Goal: Task Accomplishment & Management: Use online tool/utility

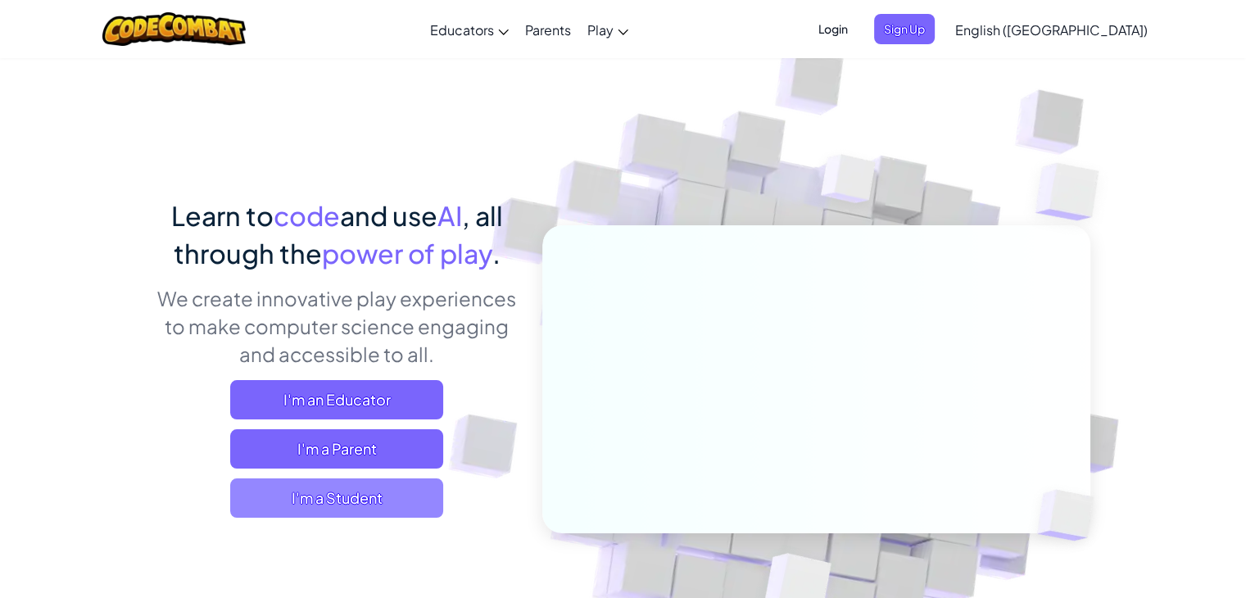
click at [347, 502] on span "I'm a Student" at bounding box center [336, 497] width 213 height 39
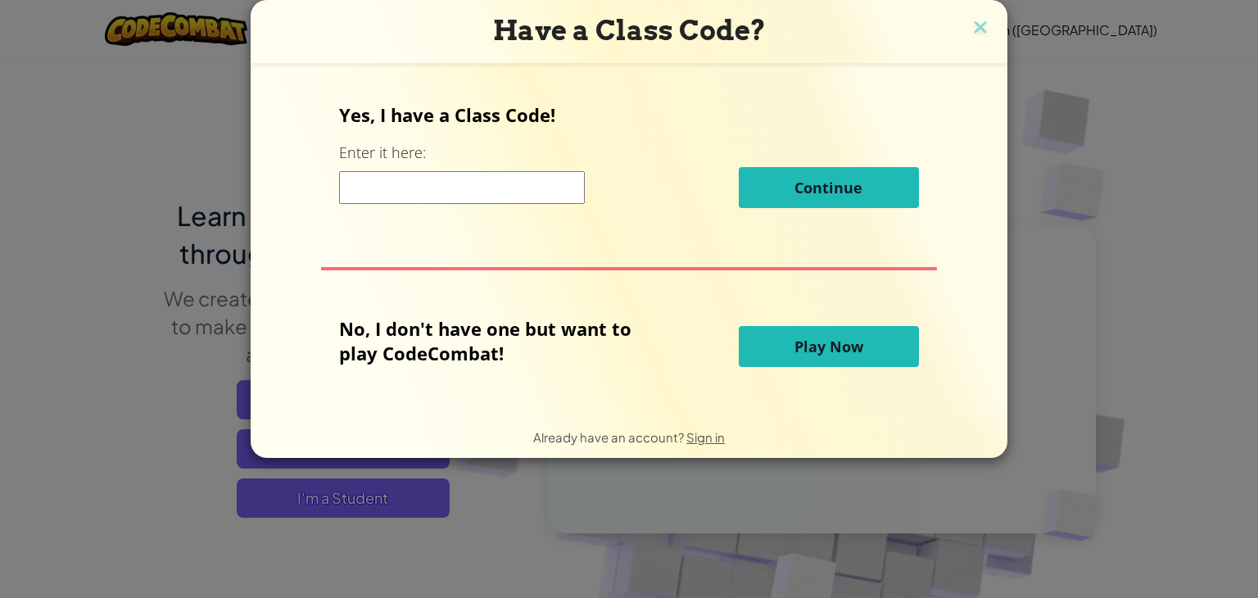
click at [795, 342] on span "Play Now" at bounding box center [829, 347] width 69 height 20
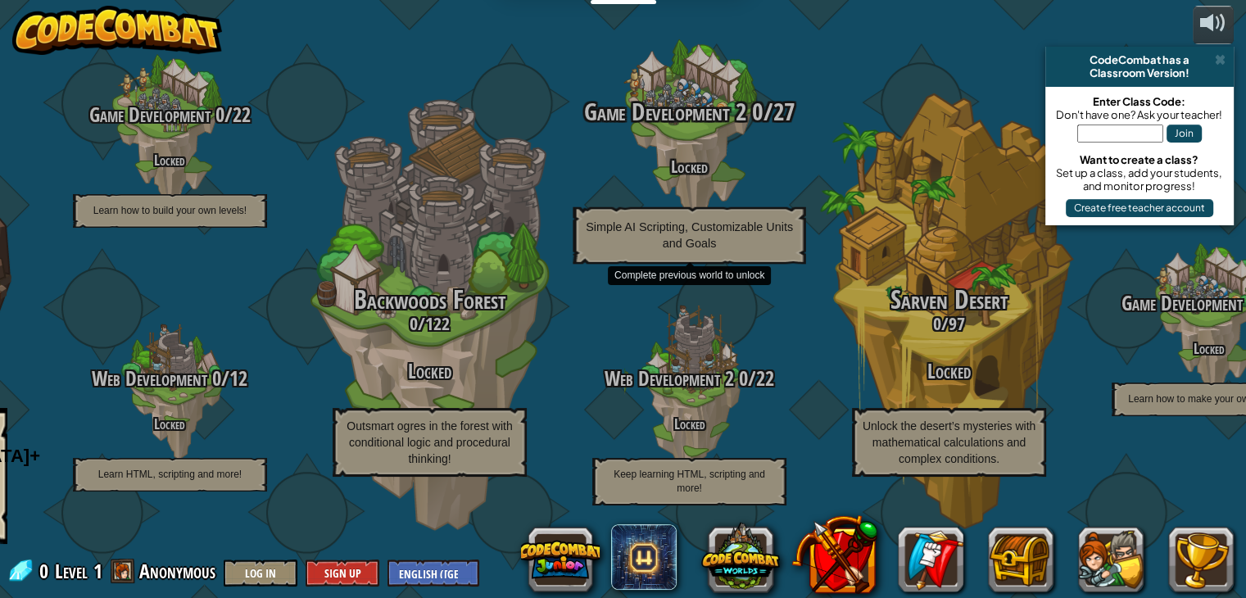
click at [695, 146] on div "Game Development 2 0 / 27 Locked Simple AI Scripting, Customizable Units and Go…" at bounding box center [688, 180] width 311 height 165
click at [682, 110] on span "Game Development 2" at bounding box center [665, 112] width 162 height 34
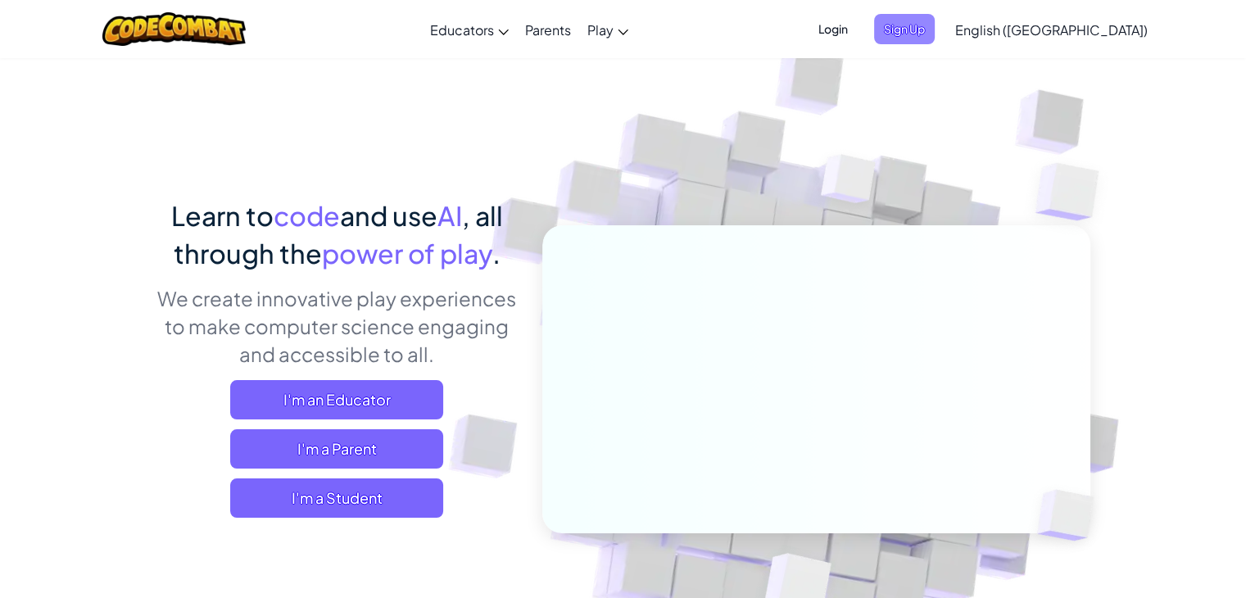
click at [935, 38] on span "Sign Up" at bounding box center [904, 29] width 61 height 30
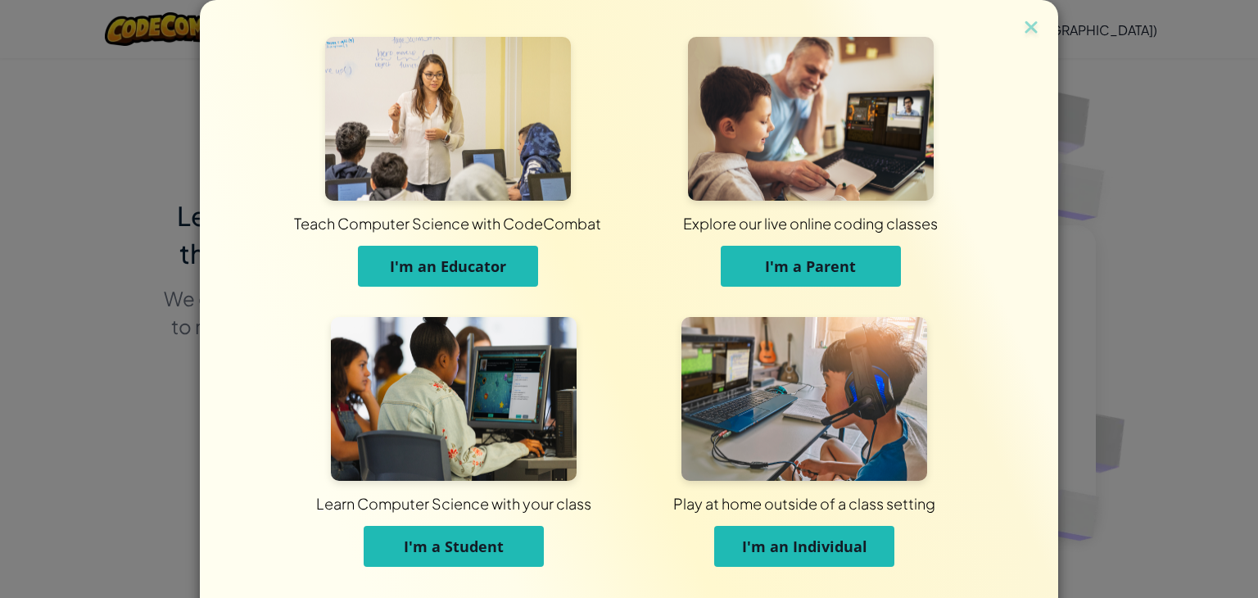
click at [476, 553] on span "I'm a Student" at bounding box center [454, 547] width 100 height 20
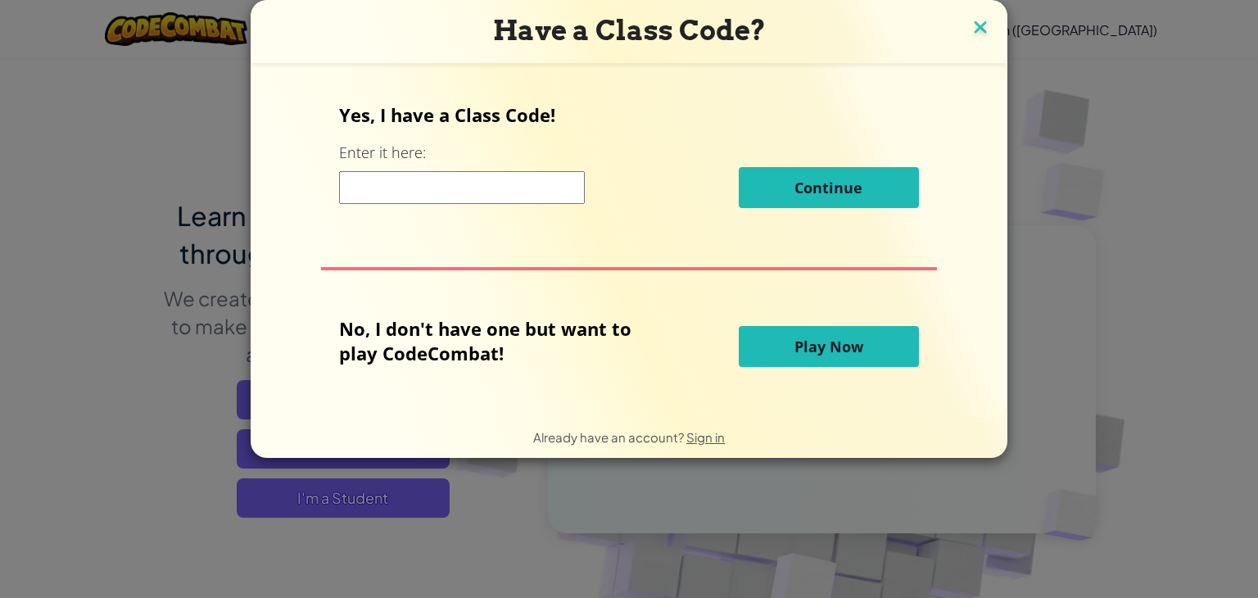
click at [974, 36] on img at bounding box center [980, 28] width 21 height 25
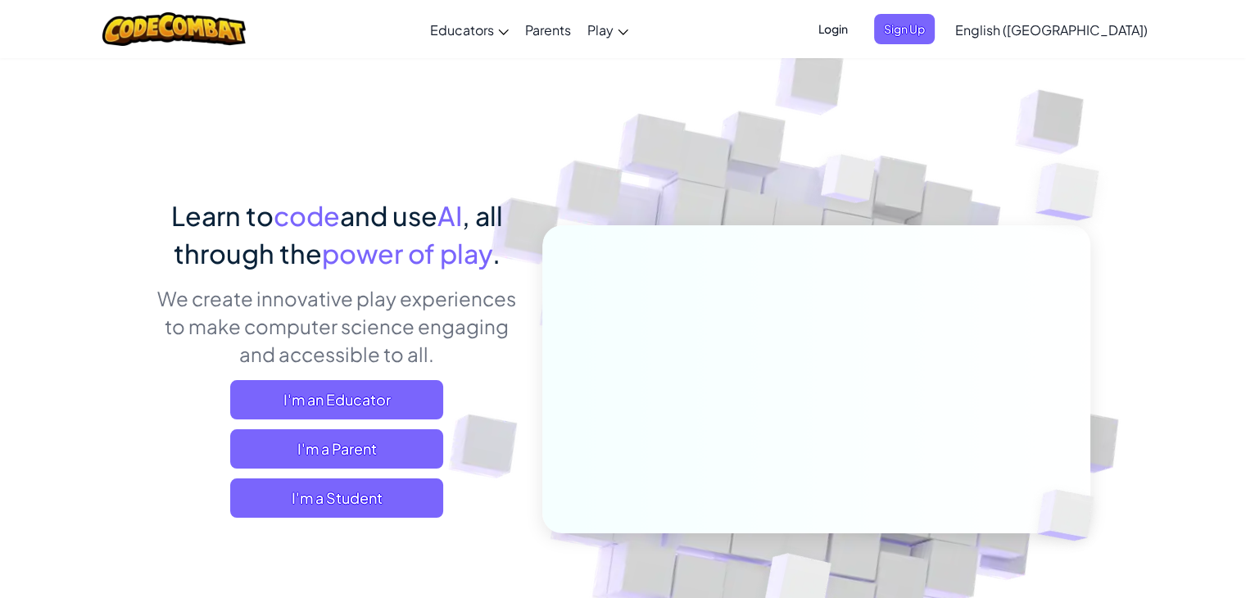
click at [858, 33] on span "Login" at bounding box center [833, 29] width 49 height 30
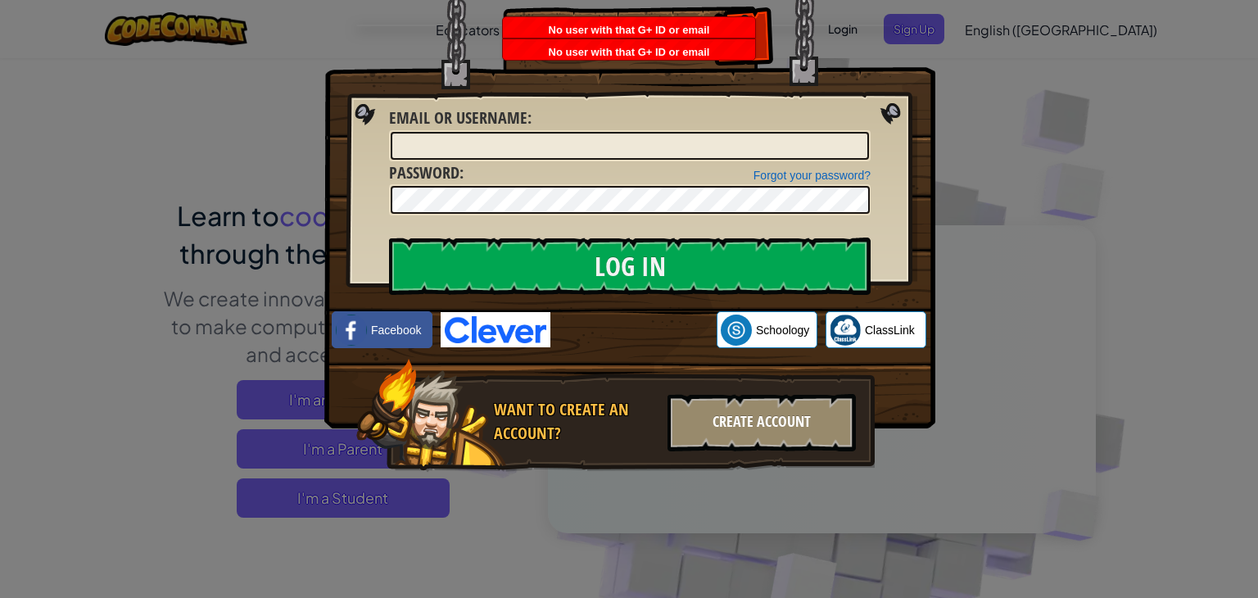
click at [724, 422] on div "Create Account" at bounding box center [762, 422] width 188 height 57
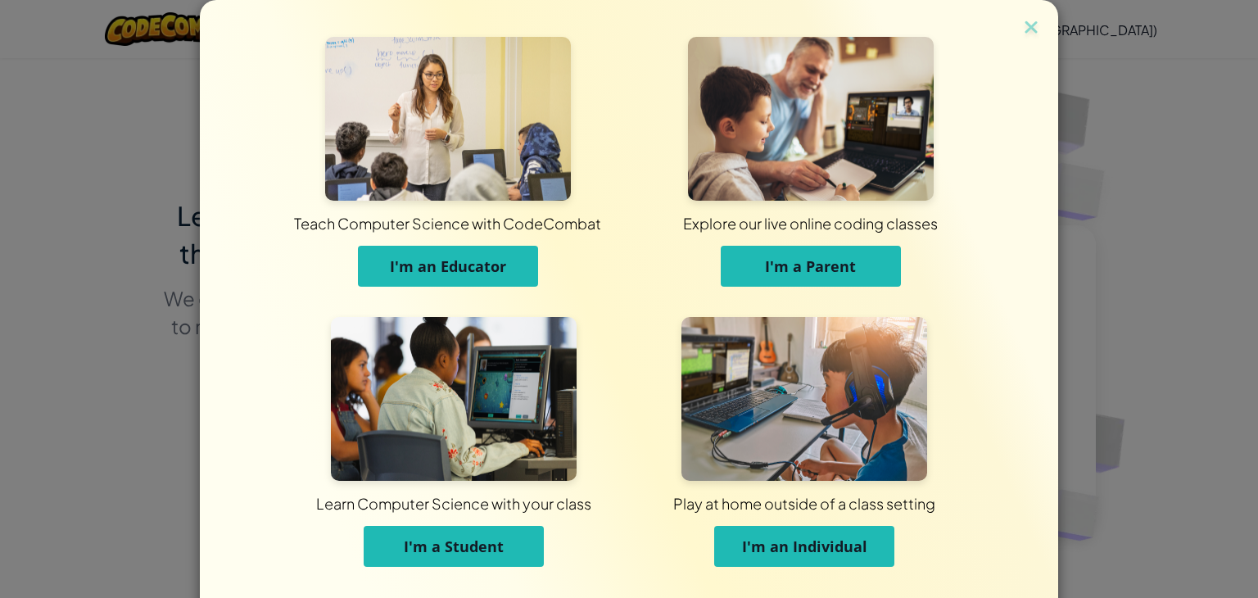
click at [835, 531] on button "I'm an Individual" at bounding box center [804, 546] width 180 height 41
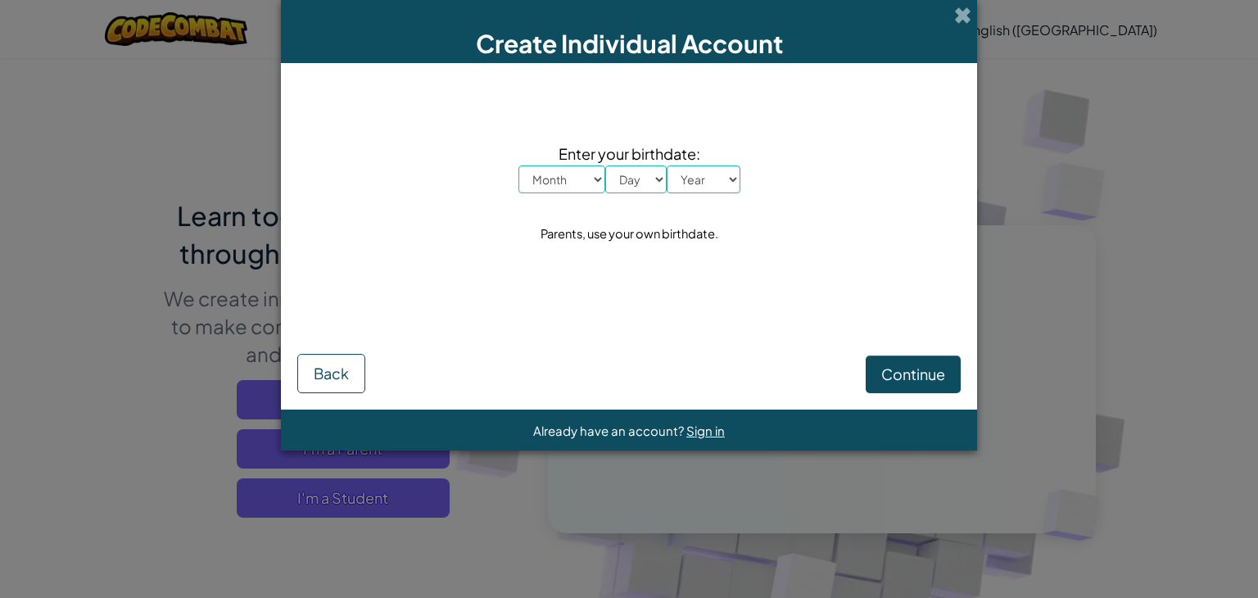
click at [569, 179] on select "Month January February March April May June July August September October Novem…" at bounding box center [562, 179] width 87 height 28
select select "1"
click at [519, 165] on select "Month January February March April May June July August September October Novem…" at bounding box center [562, 179] width 87 height 28
click at [569, 227] on div "Parents, use your own birthdate." at bounding box center [630, 234] width 178 height 24
click at [632, 187] on select "Day 1 2 3 4 5 6 7 8 9 10 11 12 13 14 15 16 17 18 19 20 21 22 23 24 25 26 27 28 …" at bounding box center [635, 179] width 61 height 28
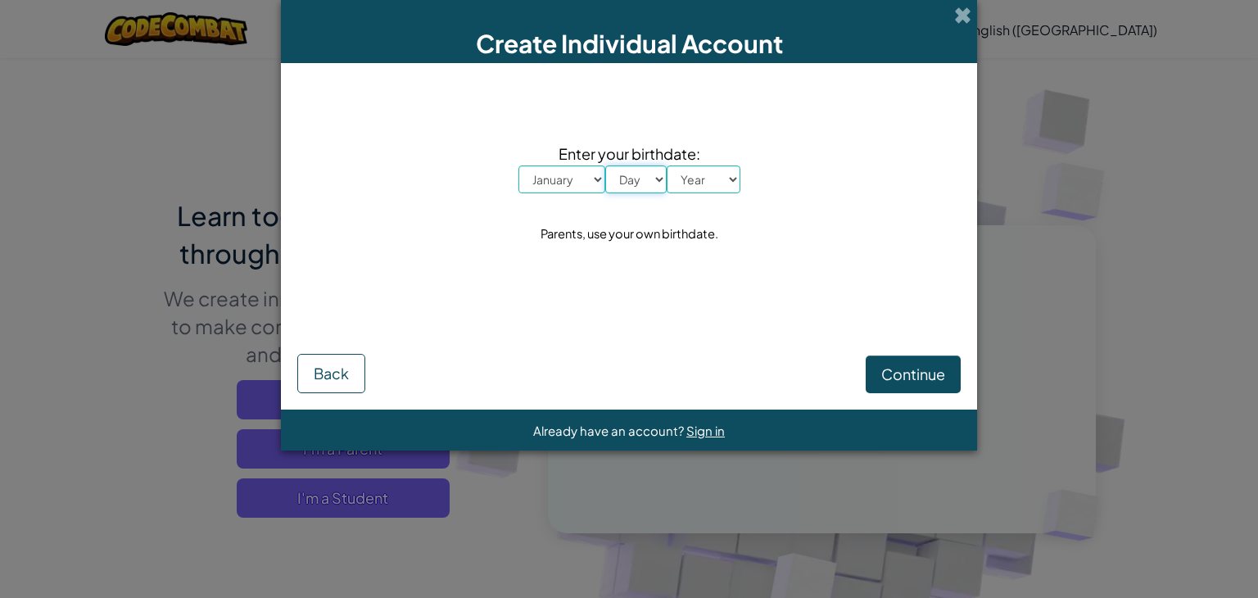
select select "6"
click at [605, 165] on select "Day 1 2 3 4 5 6 7 8 9 10 11 12 13 14 15 16 17 18 19 20 21 22 23 24 25 26 27 28 …" at bounding box center [635, 179] width 61 height 28
click at [708, 187] on select "Year 2025 2024 2023 2022 2021 2020 2019 2018 2017 2016 2015 2014 2013 2012 2011…" at bounding box center [704, 179] width 74 height 28
select select "2005"
click at [667, 165] on select "Year 2025 2024 2023 2022 2021 2020 2019 2018 2017 2016 2015 2014 2013 2012 2011…" at bounding box center [704, 179] width 74 height 28
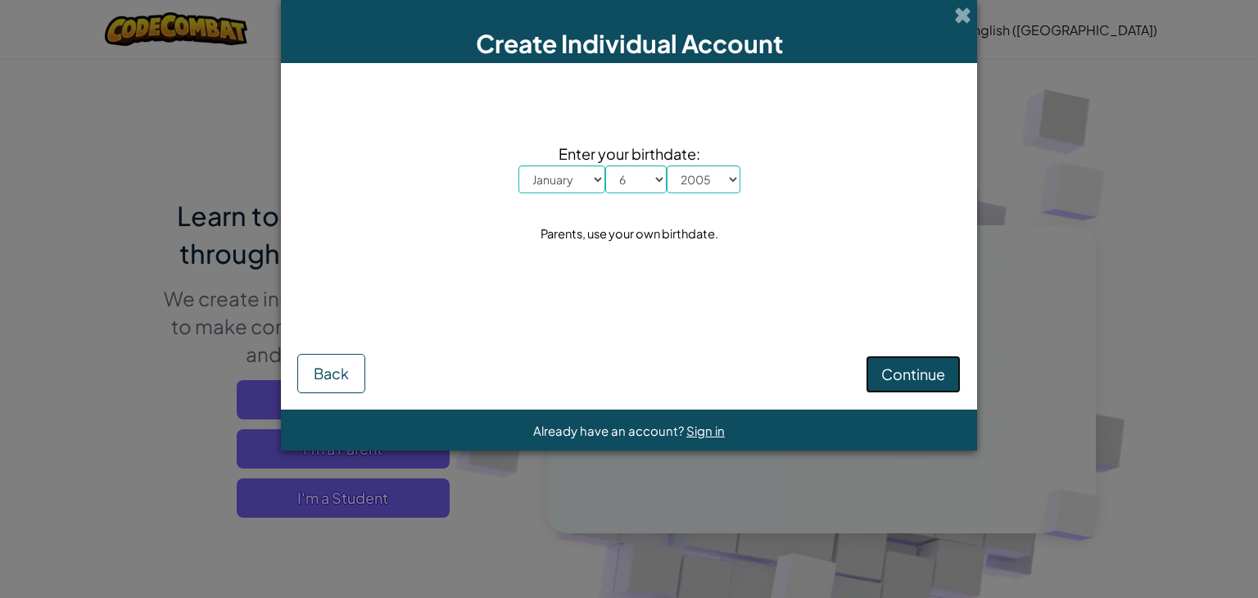
click at [888, 371] on span "Continue" at bounding box center [913, 374] width 64 height 19
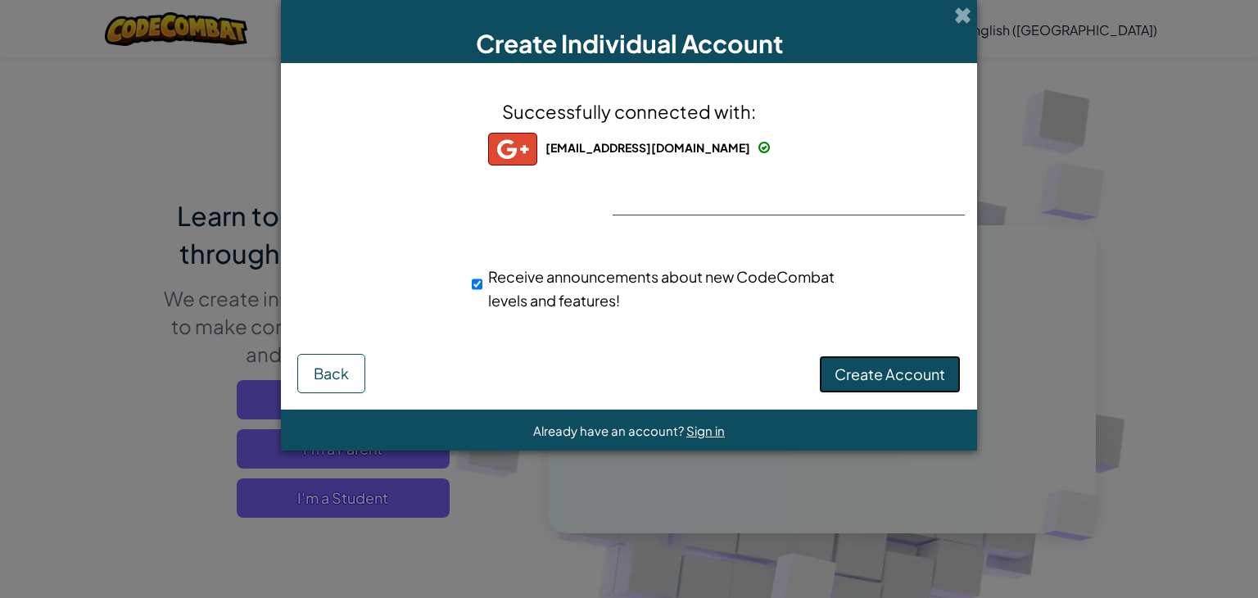
click at [875, 382] on span "Create Account" at bounding box center [890, 374] width 111 height 19
click at [875, 382] on button "Create Account" at bounding box center [890, 375] width 142 height 38
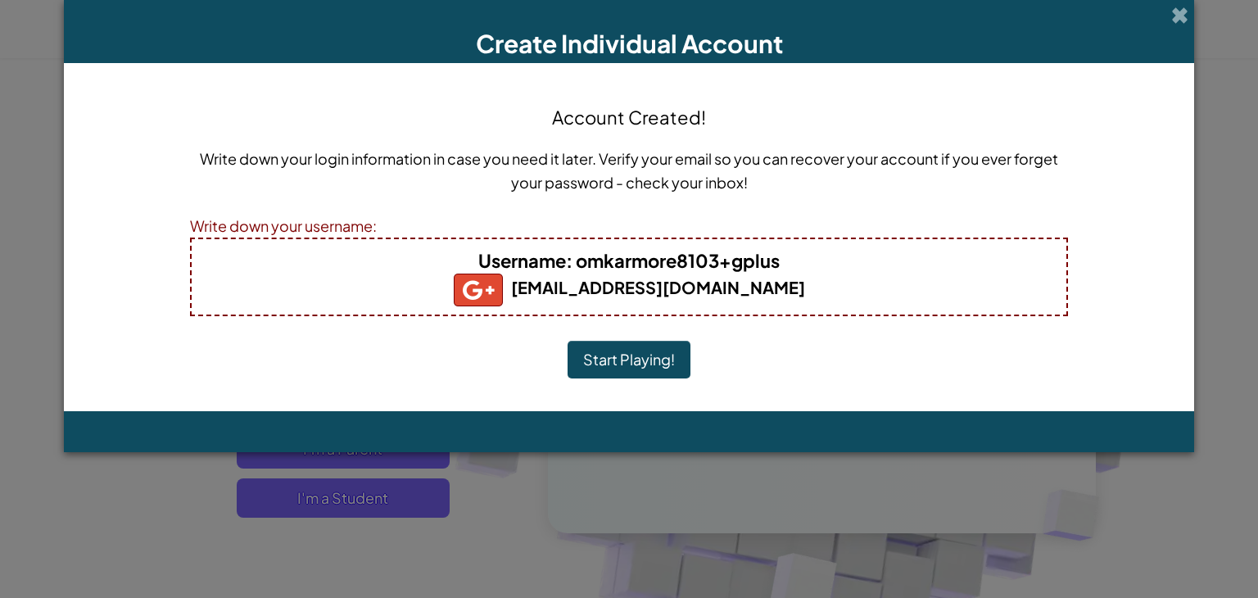
click at [640, 360] on button "Start Playing!" at bounding box center [629, 360] width 123 height 38
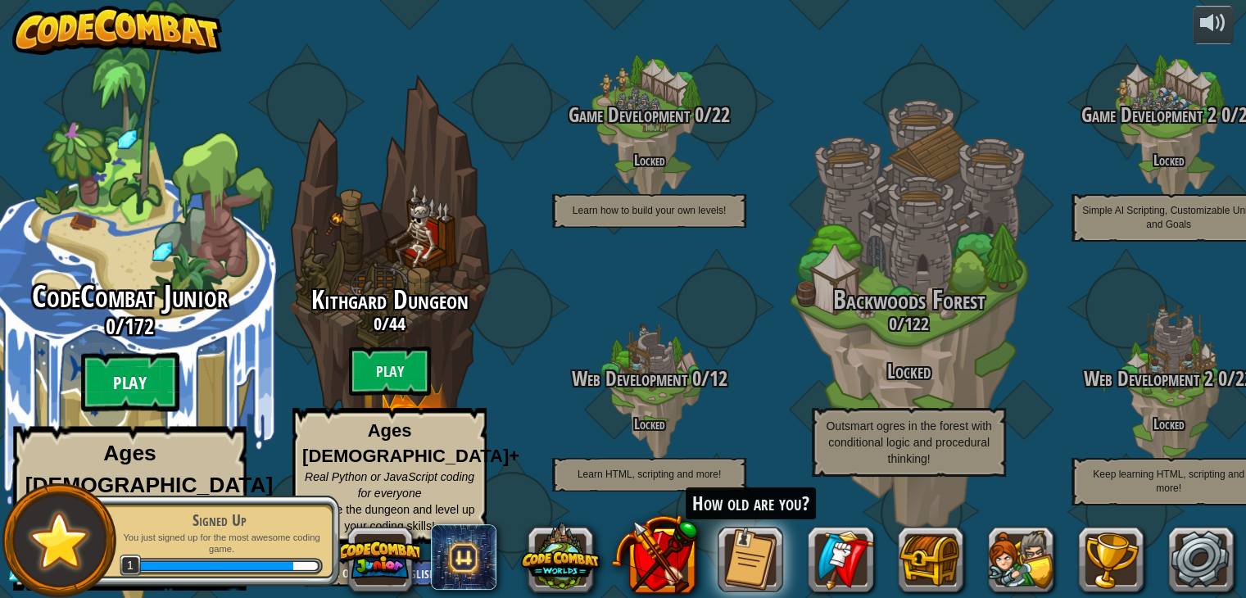
click at [138, 383] on btn "Play" at bounding box center [130, 382] width 98 height 59
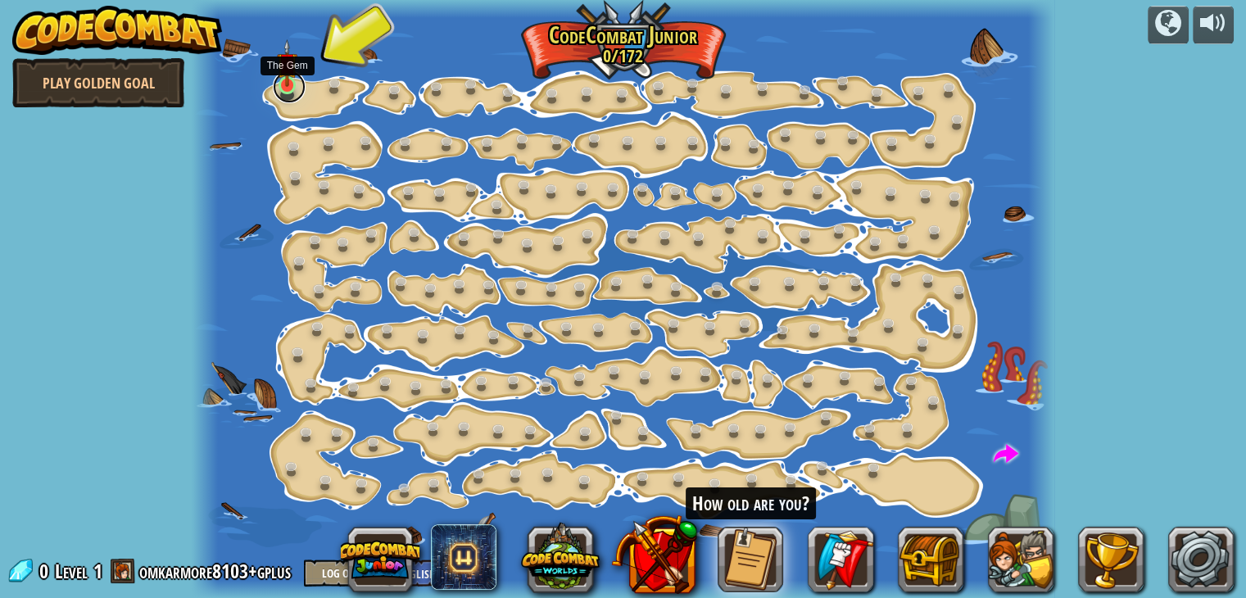
click at [287, 86] on link at bounding box center [289, 86] width 33 height 33
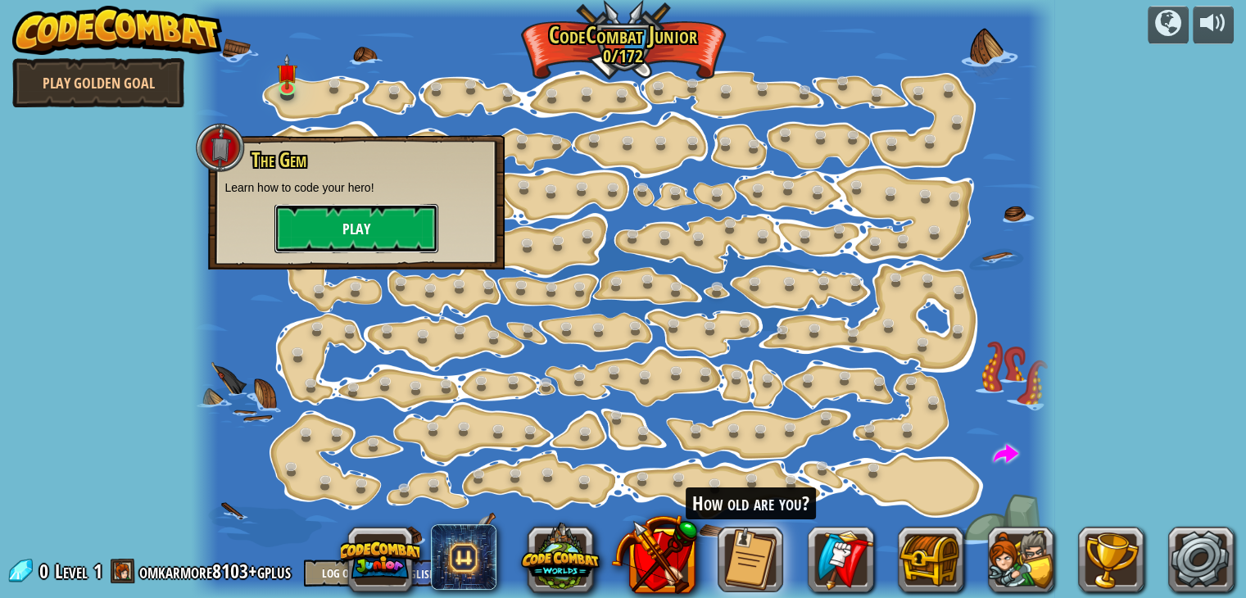
click at [324, 224] on button "Play" at bounding box center [356, 228] width 164 height 49
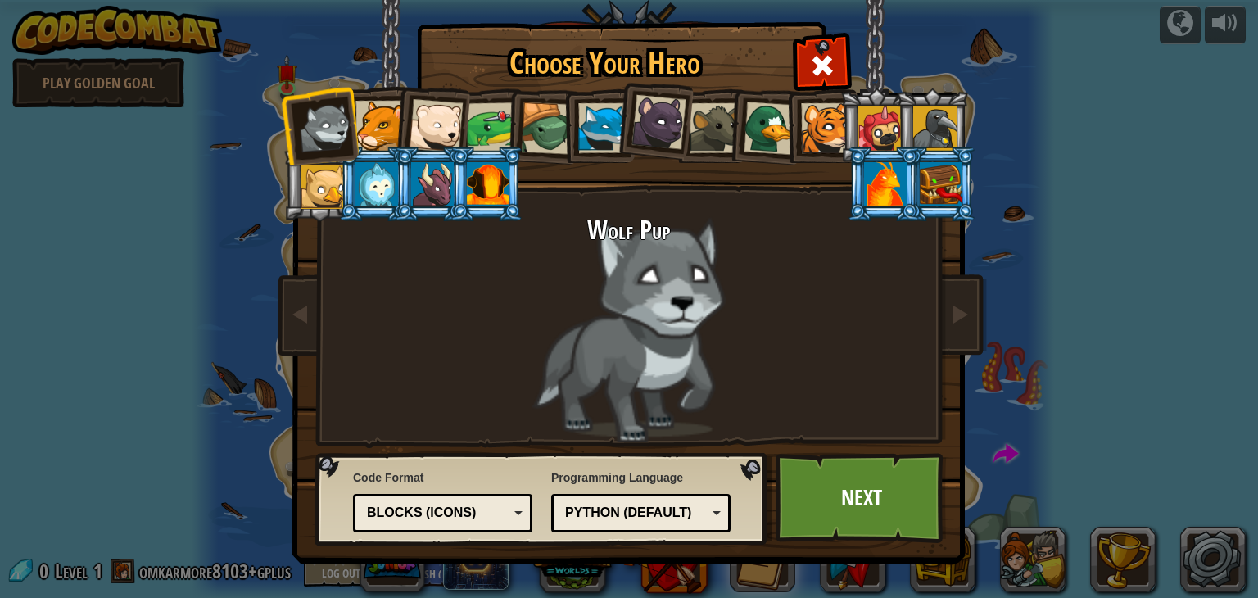
click at [655, 515] on div "Python (Default)" at bounding box center [636, 513] width 142 height 19
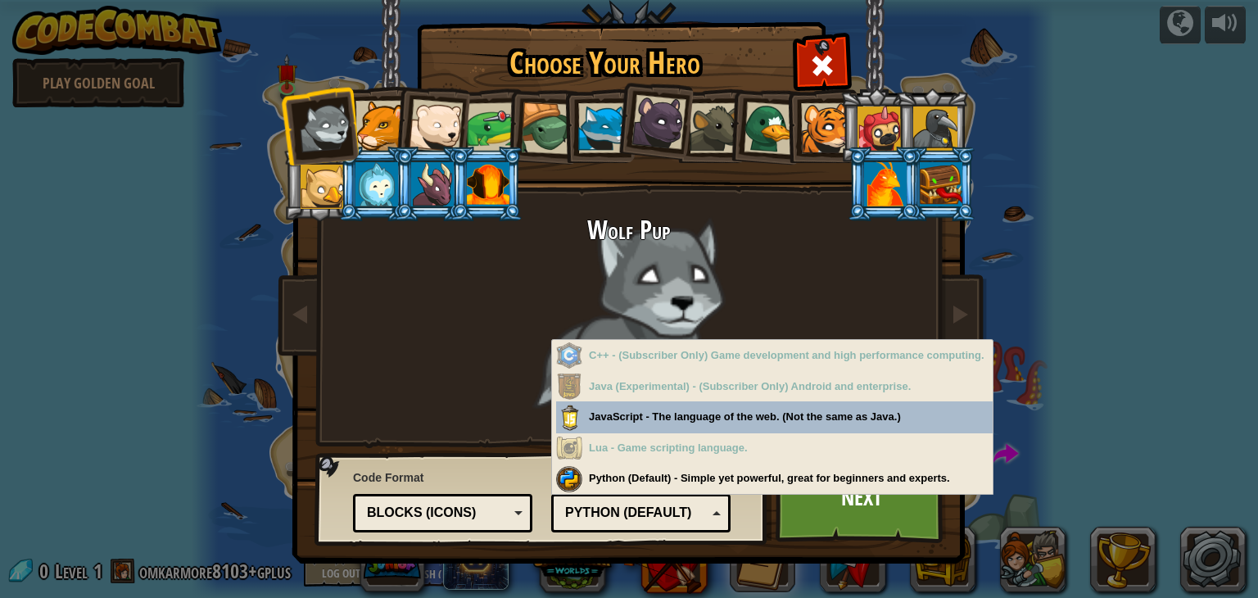
click at [655, 515] on div "Python (Default)" at bounding box center [636, 513] width 142 height 19
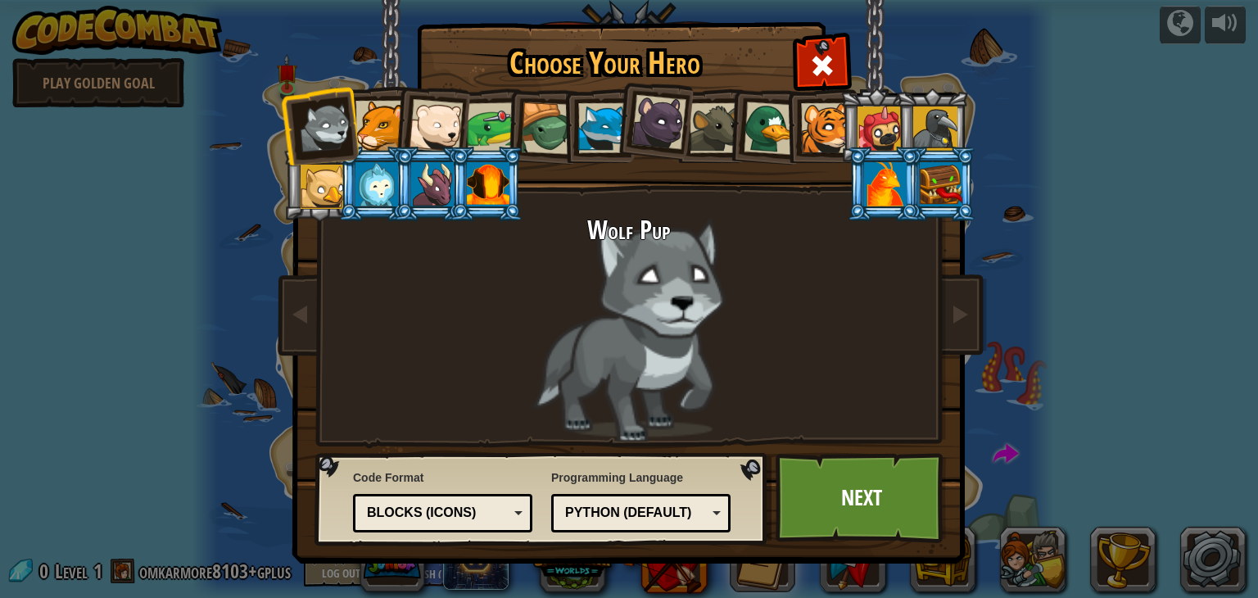
click at [380, 177] on div at bounding box center [377, 184] width 43 height 44
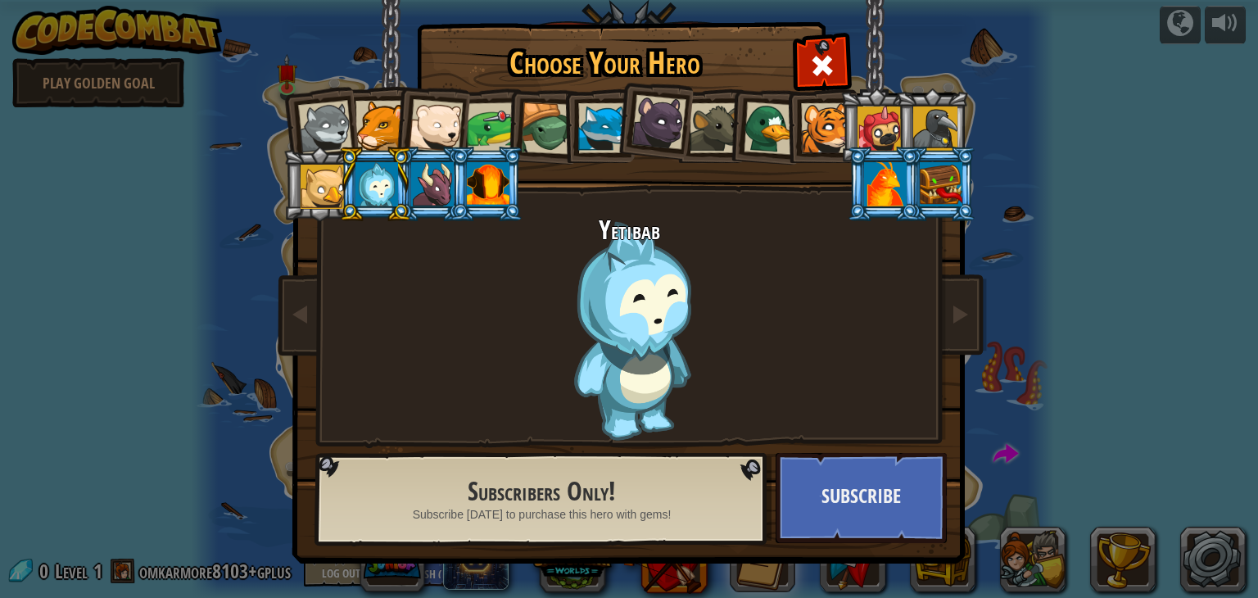
click at [315, 176] on div at bounding box center [323, 187] width 44 height 44
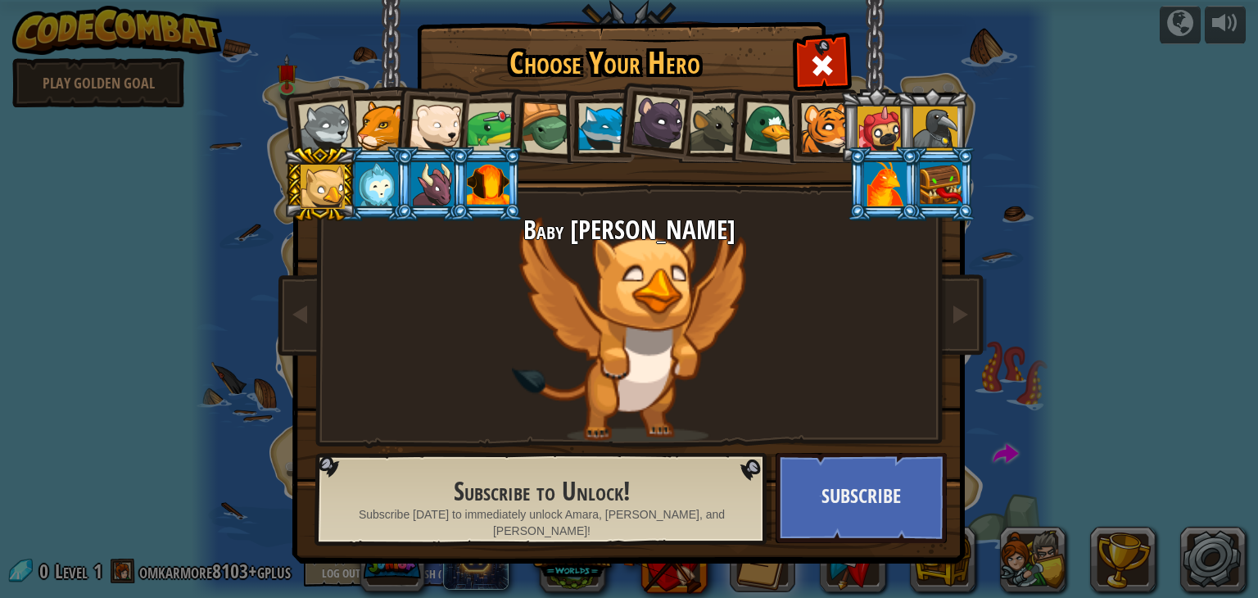
click at [881, 123] on div at bounding box center [880, 128] width 44 height 44
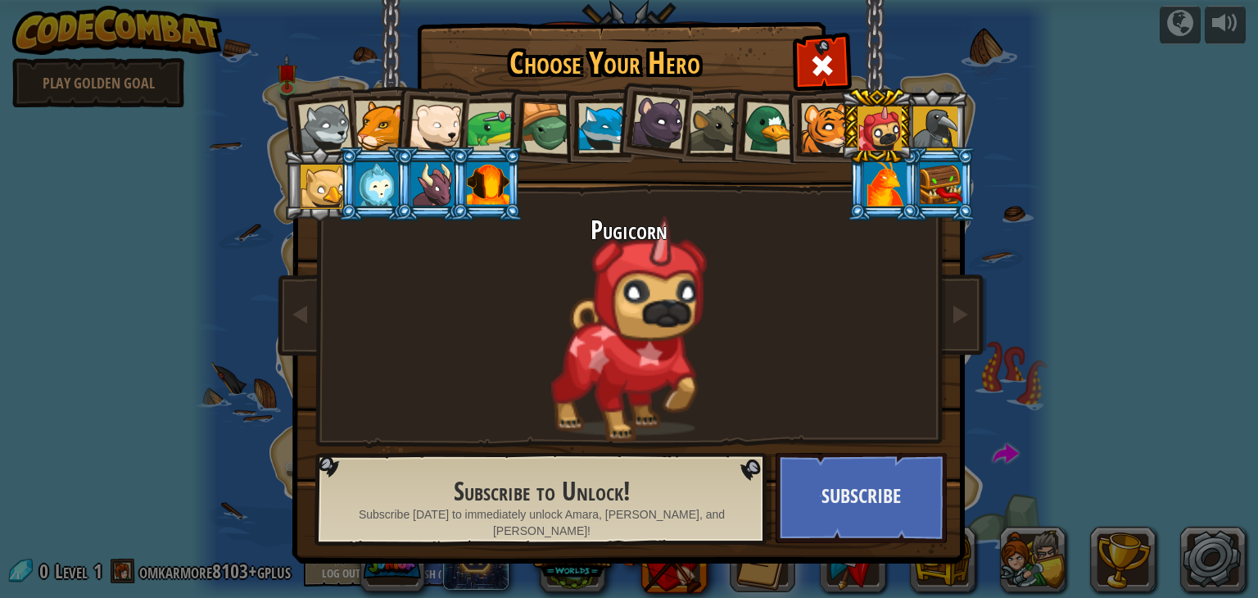
click at [560, 142] on div at bounding box center [547, 128] width 52 height 52
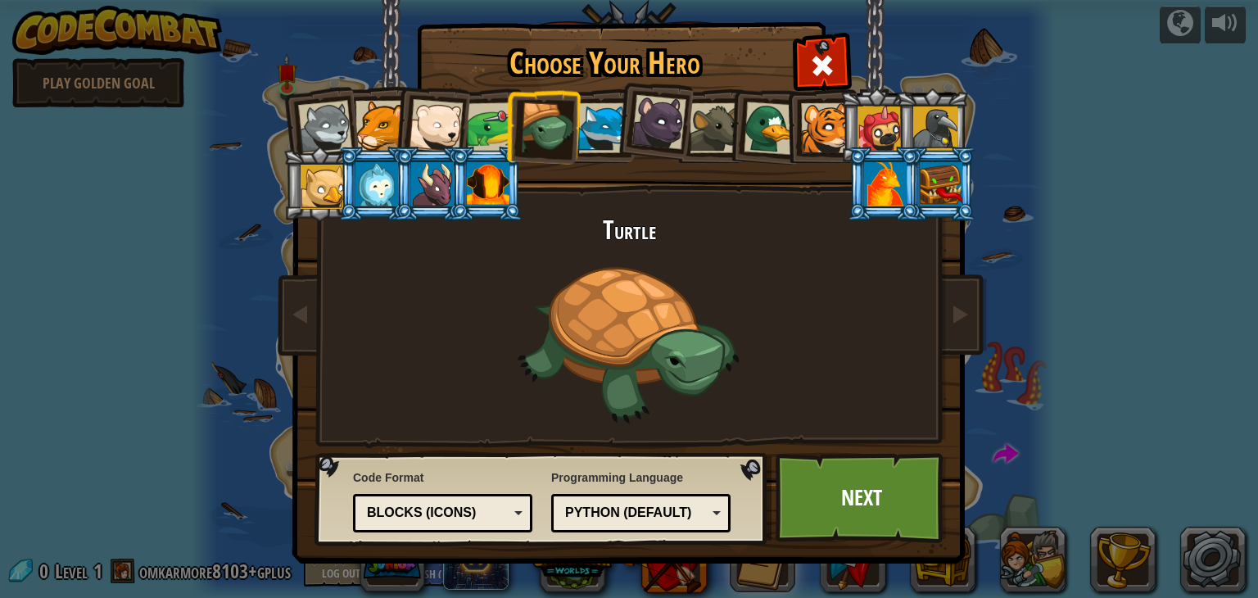
click at [495, 143] on div at bounding box center [492, 127] width 51 height 51
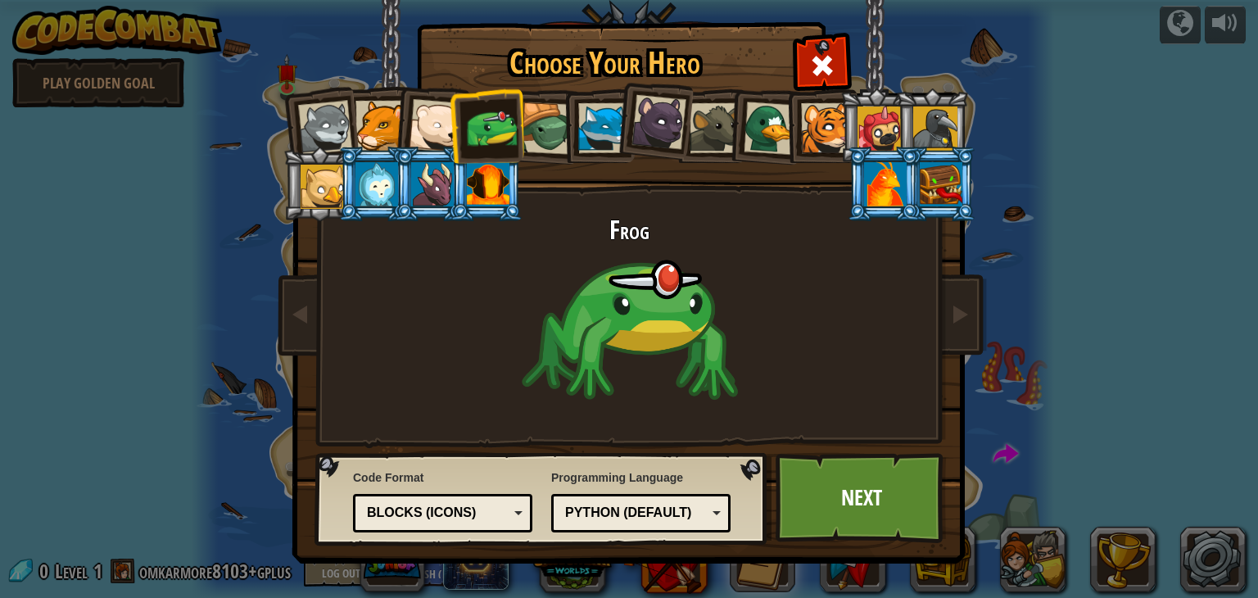
click at [610, 139] on div at bounding box center [603, 128] width 50 height 50
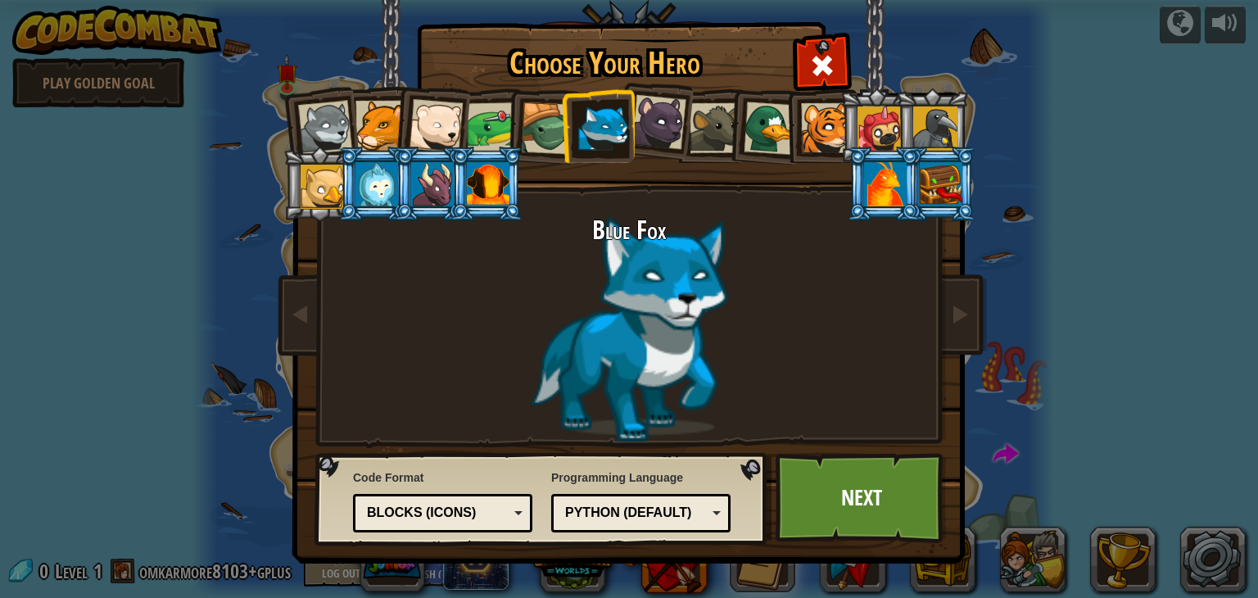
click at [379, 135] on div at bounding box center [381, 126] width 50 height 50
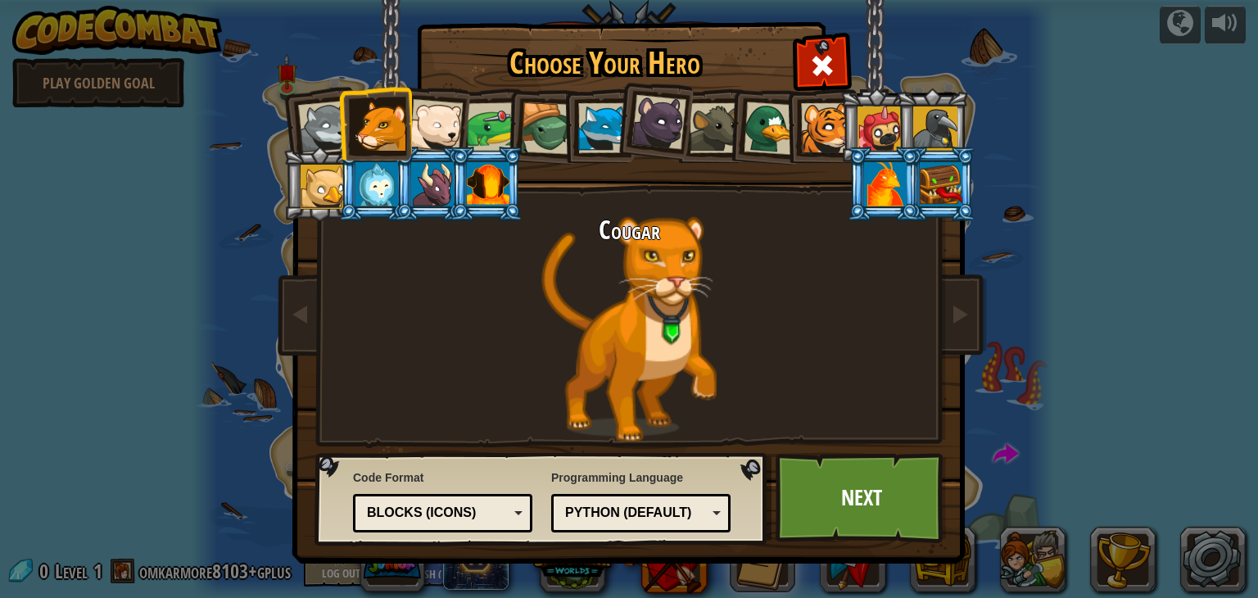
click at [825, 131] on div at bounding box center [826, 128] width 50 height 50
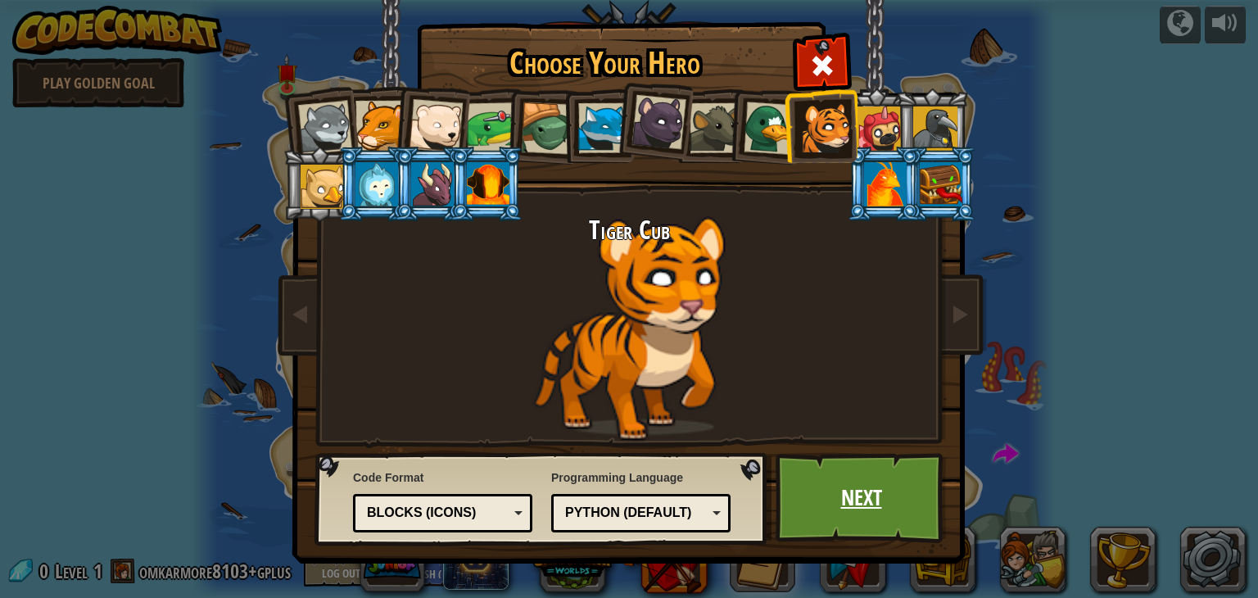
click at [850, 504] on link "Next" at bounding box center [861, 498] width 171 height 90
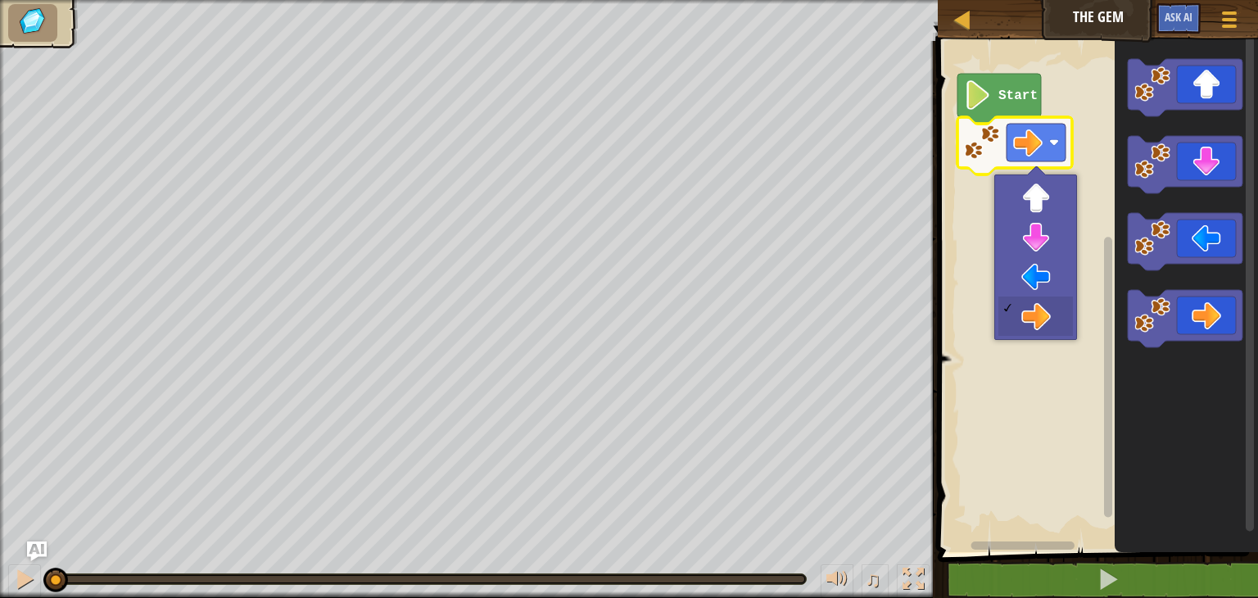
click at [1026, 142] on image "Blockly Workspace" at bounding box center [1027, 142] width 29 height 29
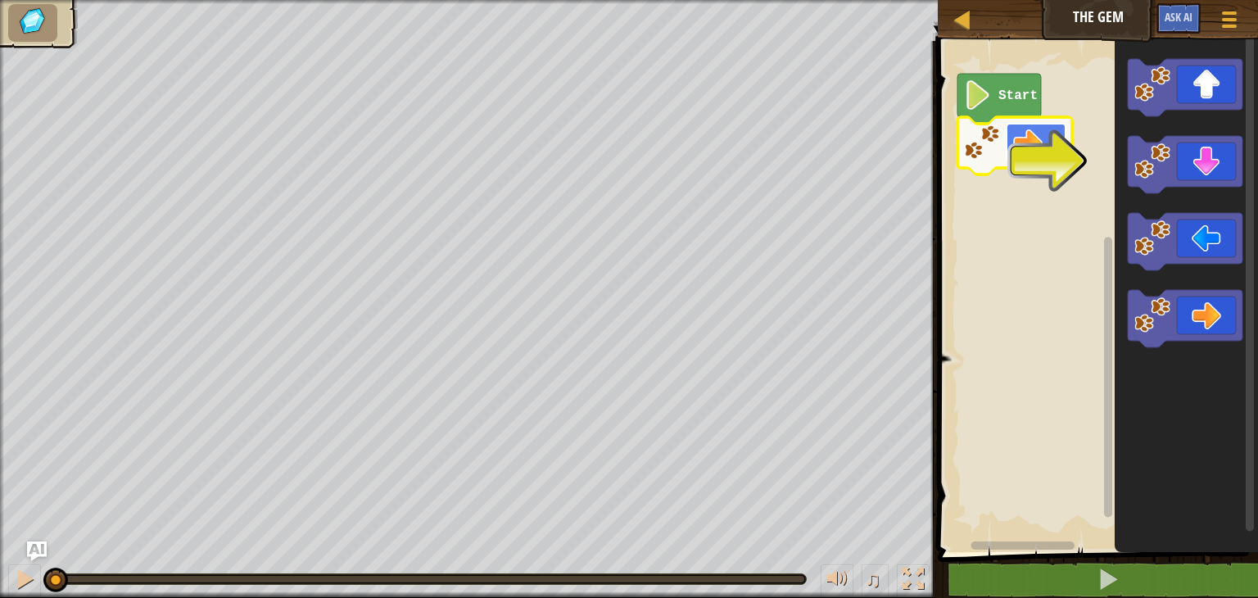
click at [1021, 137] on image "Blockly Workspace" at bounding box center [1027, 142] width 29 height 29
click at [999, 102] on text "Start" at bounding box center [1018, 95] width 39 height 15
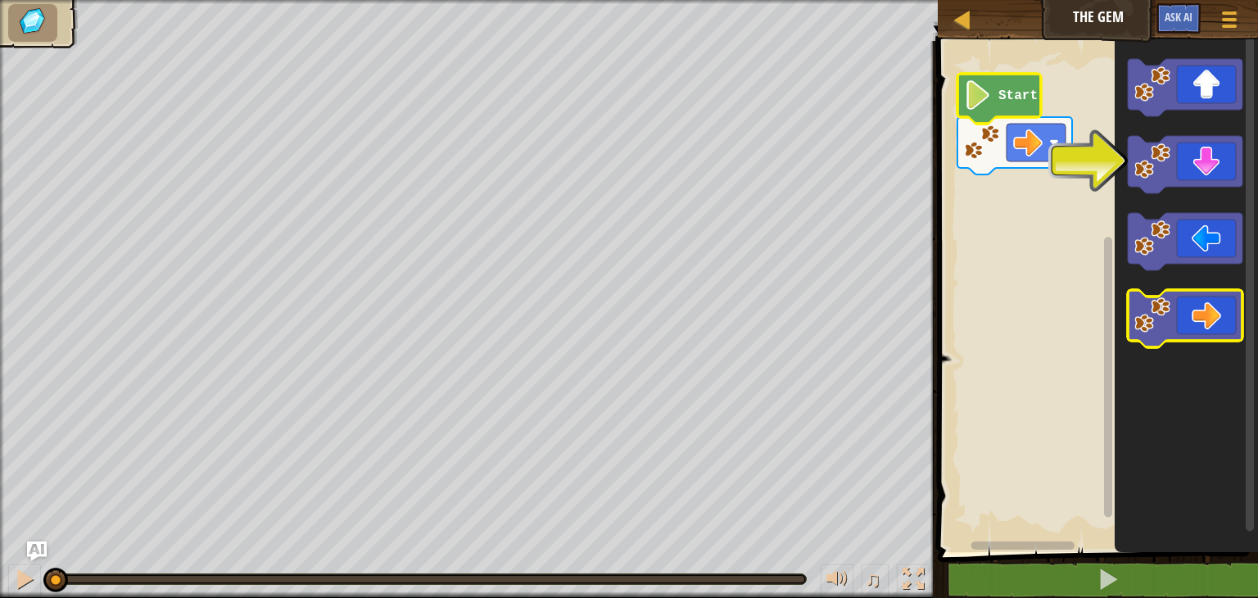
click at [1192, 315] on icon "Blockly Workspace" at bounding box center [1185, 318] width 115 height 57
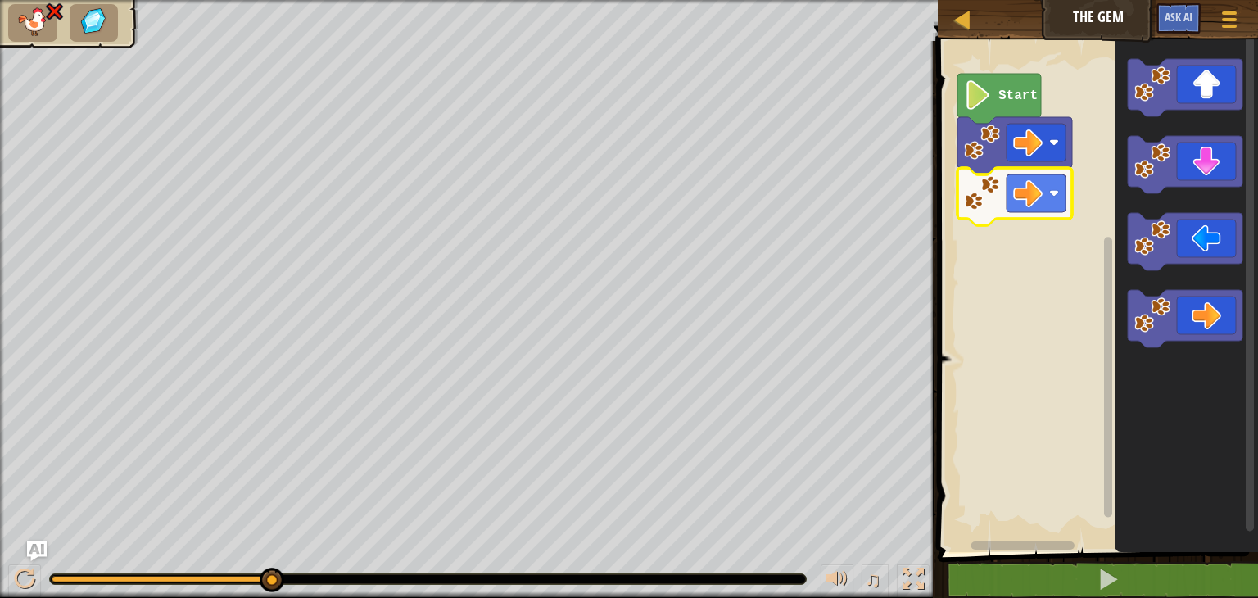
click at [985, 191] on image "Blockly Workspace" at bounding box center [982, 193] width 36 height 36
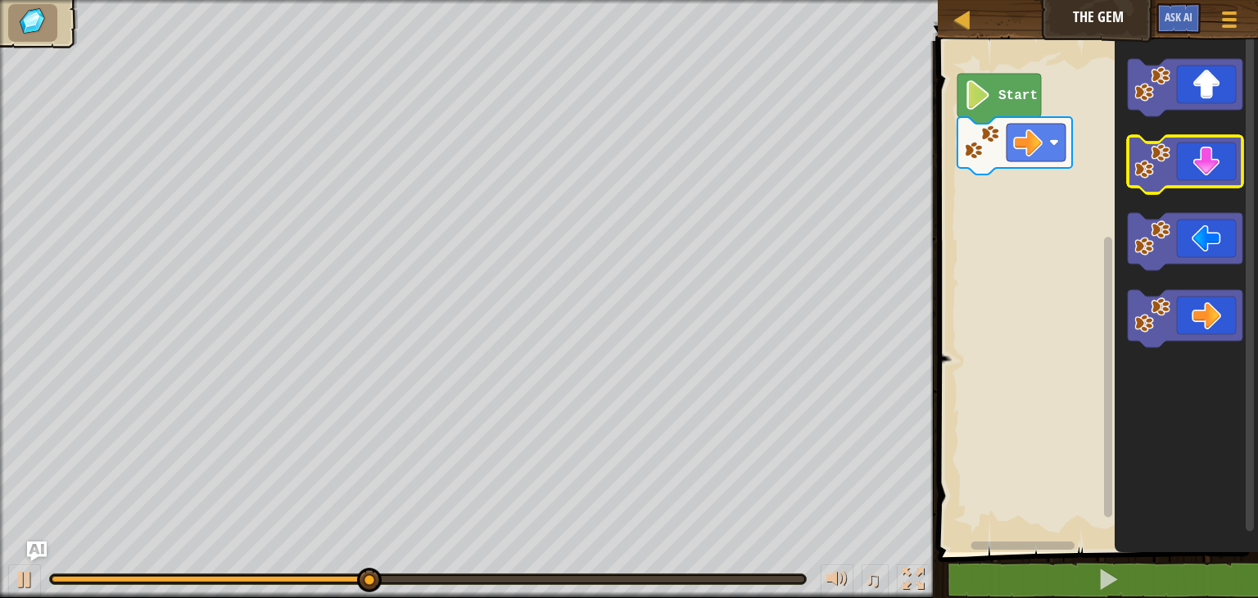
click at [1194, 161] on icon "Blockly Workspace" at bounding box center [1185, 164] width 115 height 57
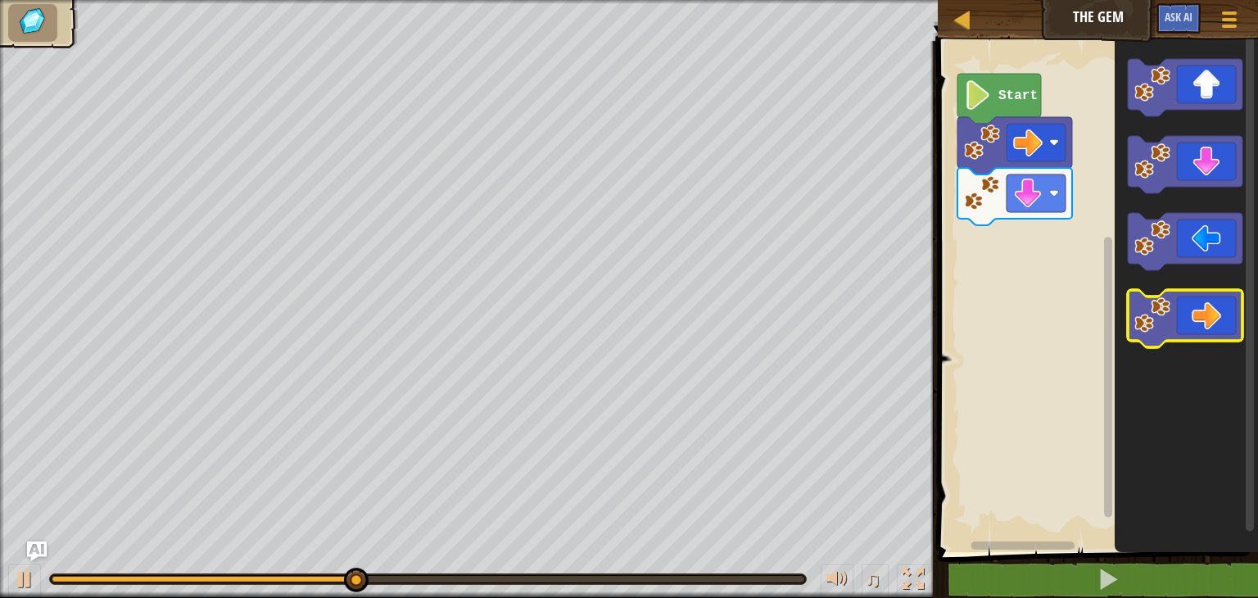
click at [1215, 306] on icon "Blockly Workspace" at bounding box center [1185, 318] width 115 height 57
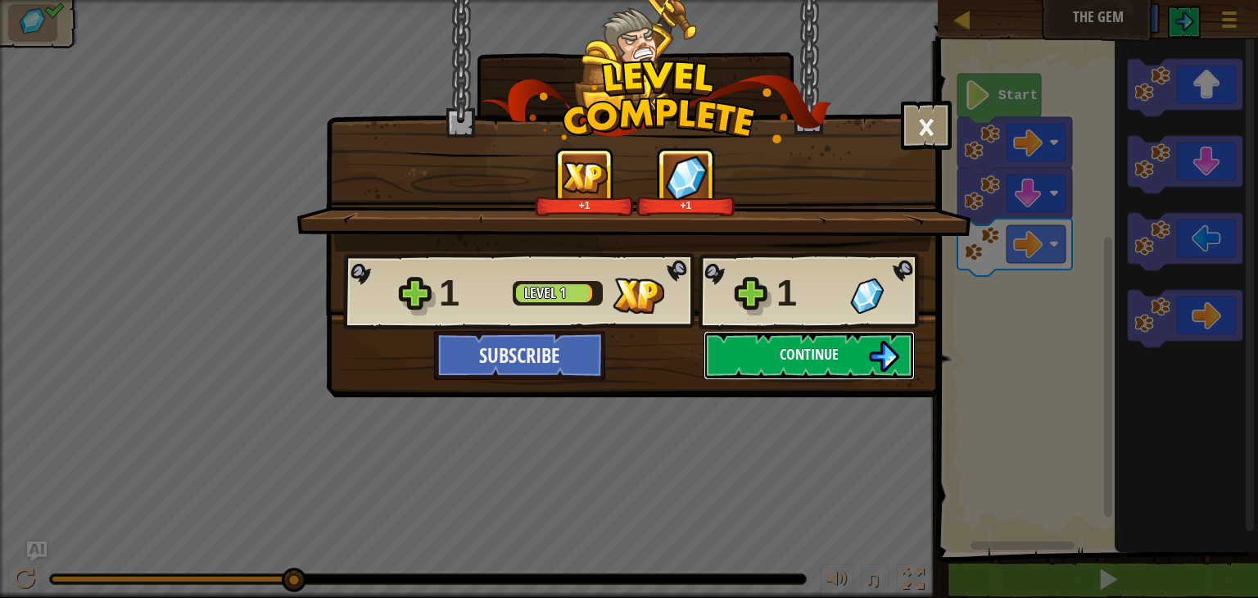
click at [809, 355] on span "Continue" at bounding box center [809, 354] width 59 height 20
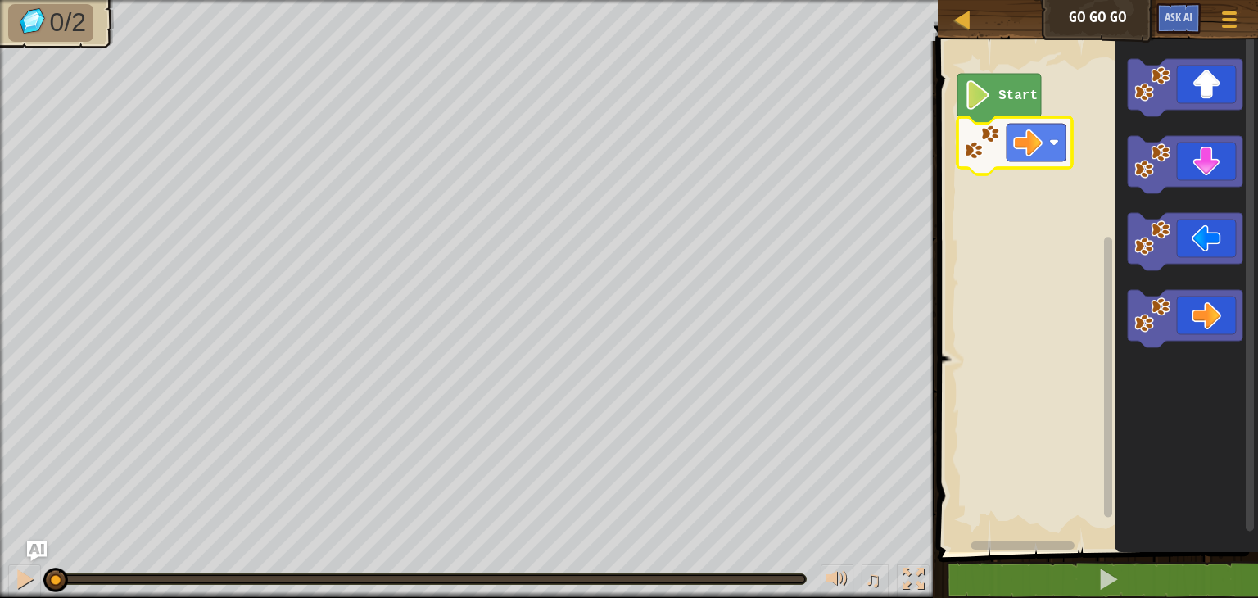
click at [1024, 143] on image "Blockly Workspace" at bounding box center [1027, 142] width 29 height 29
click at [1006, 206] on rect "Blockly Workspace" at bounding box center [1095, 292] width 325 height 519
click at [985, 94] on image "Blockly Workspace" at bounding box center [978, 94] width 28 height 29
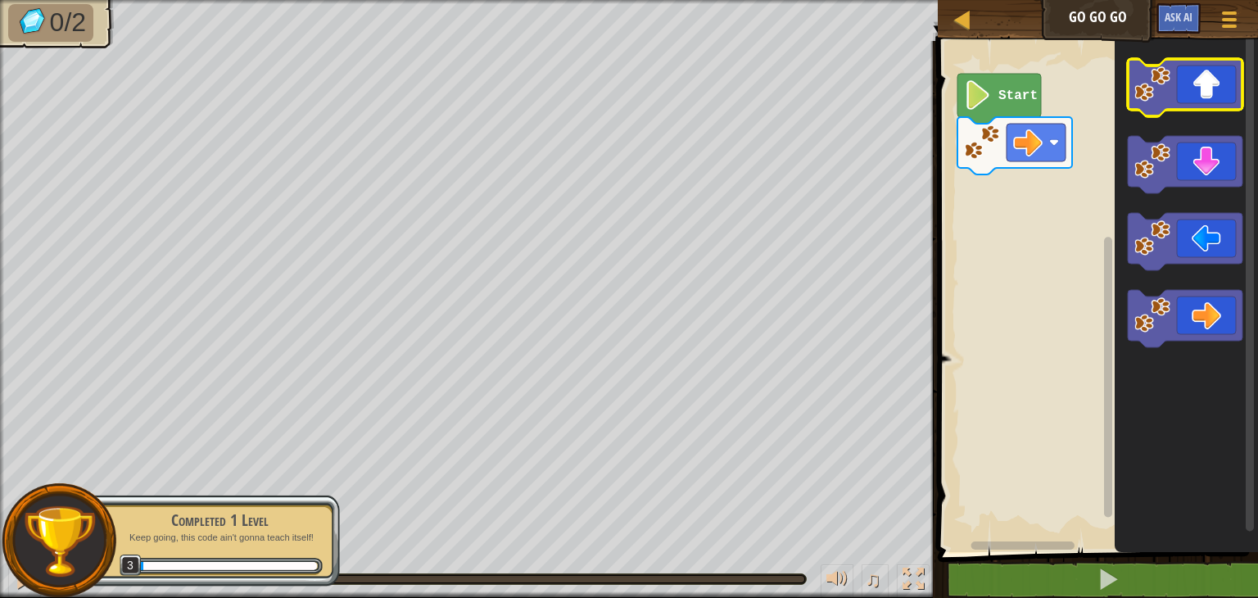
click at [1181, 101] on icon "Blockly Workspace" at bounding box center [1185, 87] width 115 height 57
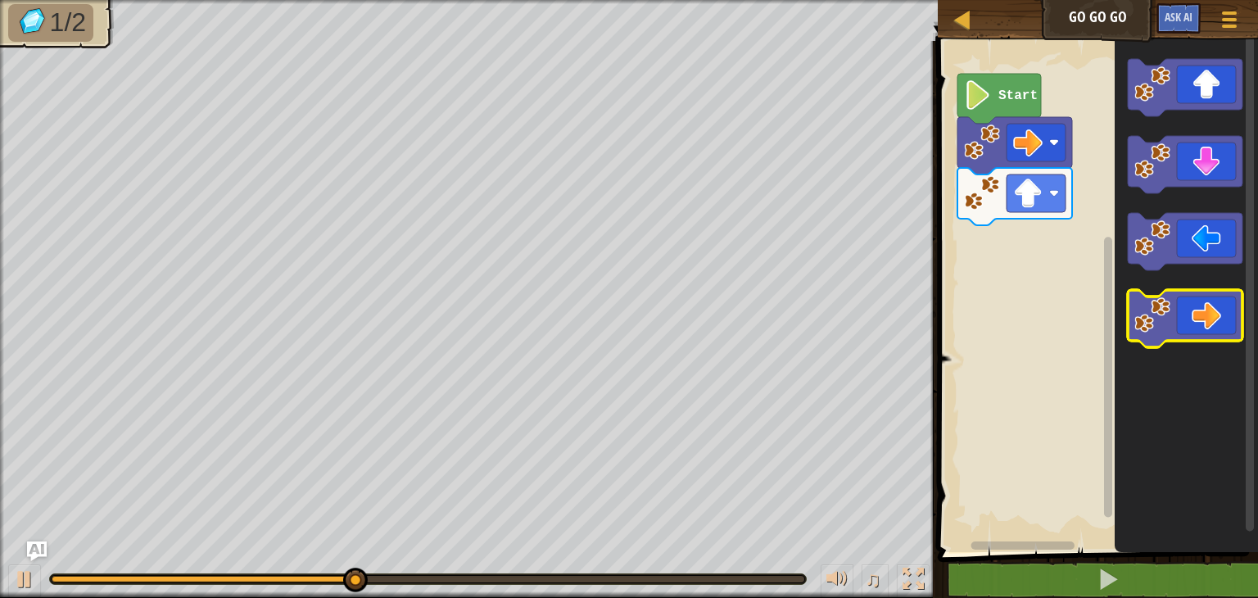
click at [1216, 304] on icon "Blockly Workspace" at bounding box center [1185, 318] width 115 height 57
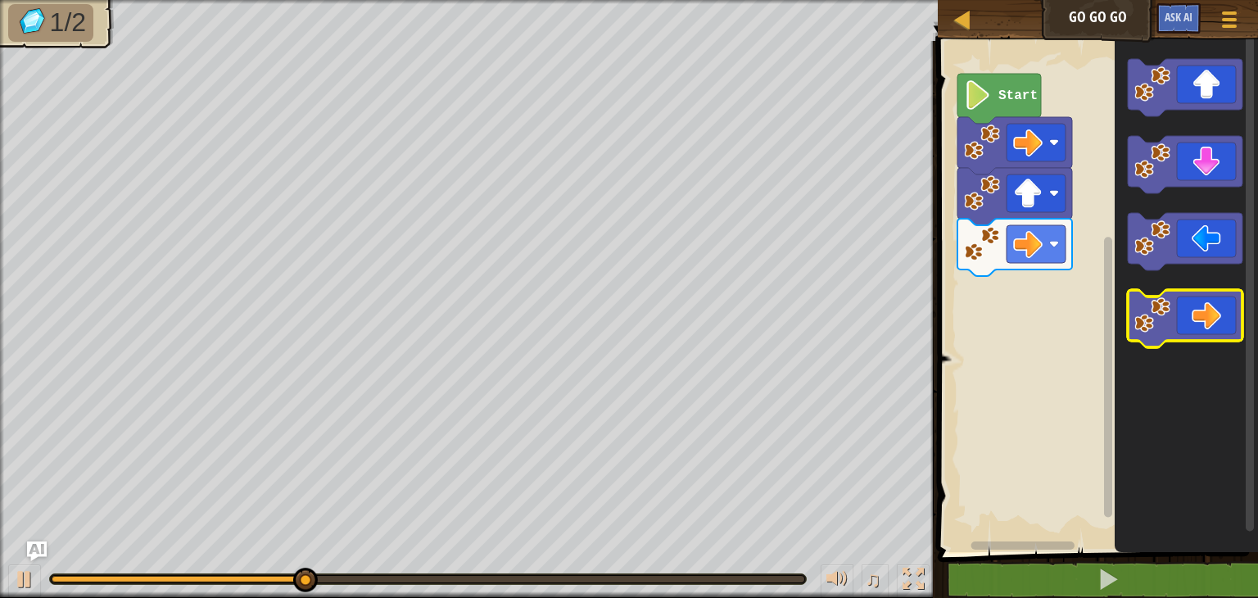
click at [1216, 304] on icon "Blockly Workspace" at bounding box center [1185, 318] width 115 height 57
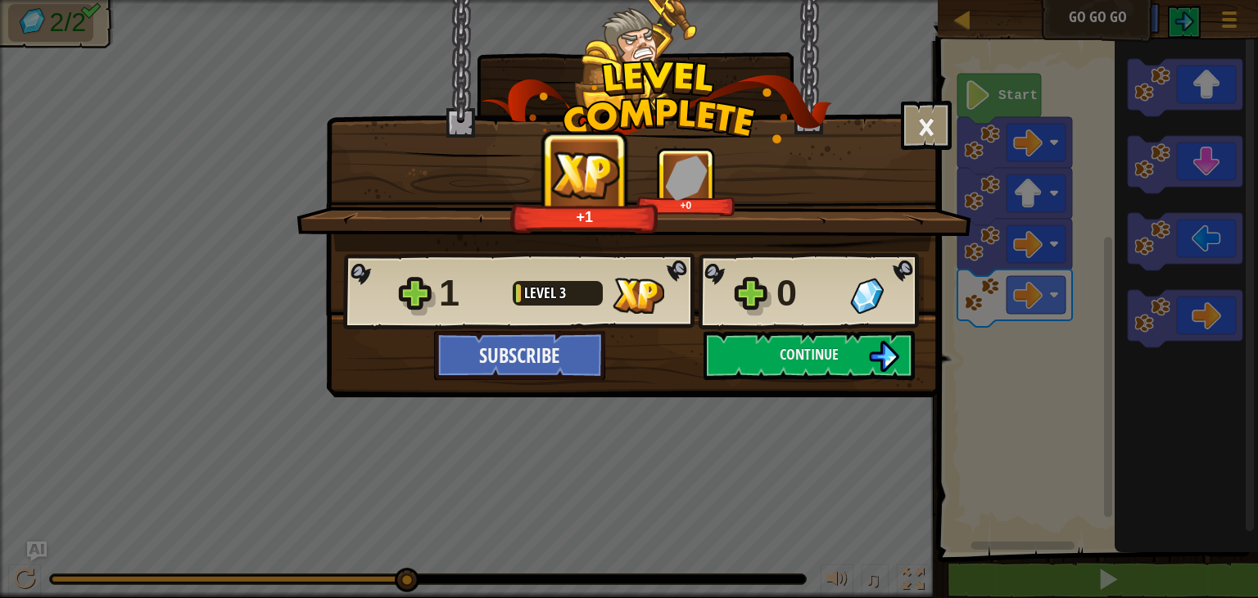
click at [776, 329] on div "1 Level 3 0" at bounding box center [633, 291] width 581 height 79
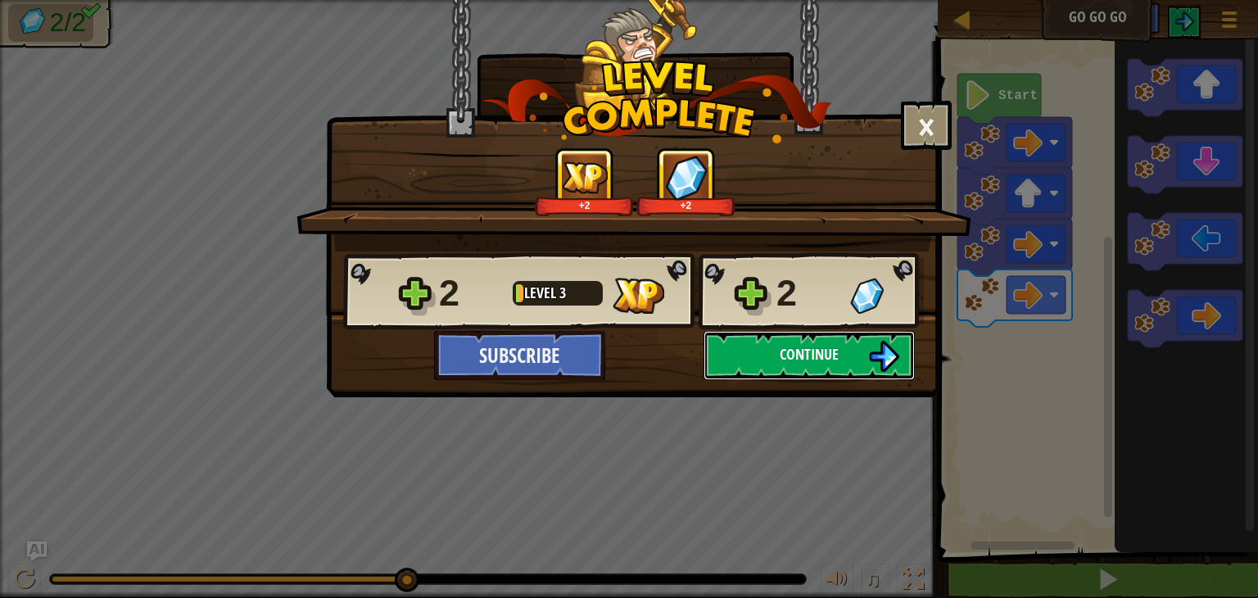
click at [810, 346] on span "Continue" at bounding box center [809, 354] width 59 height 20
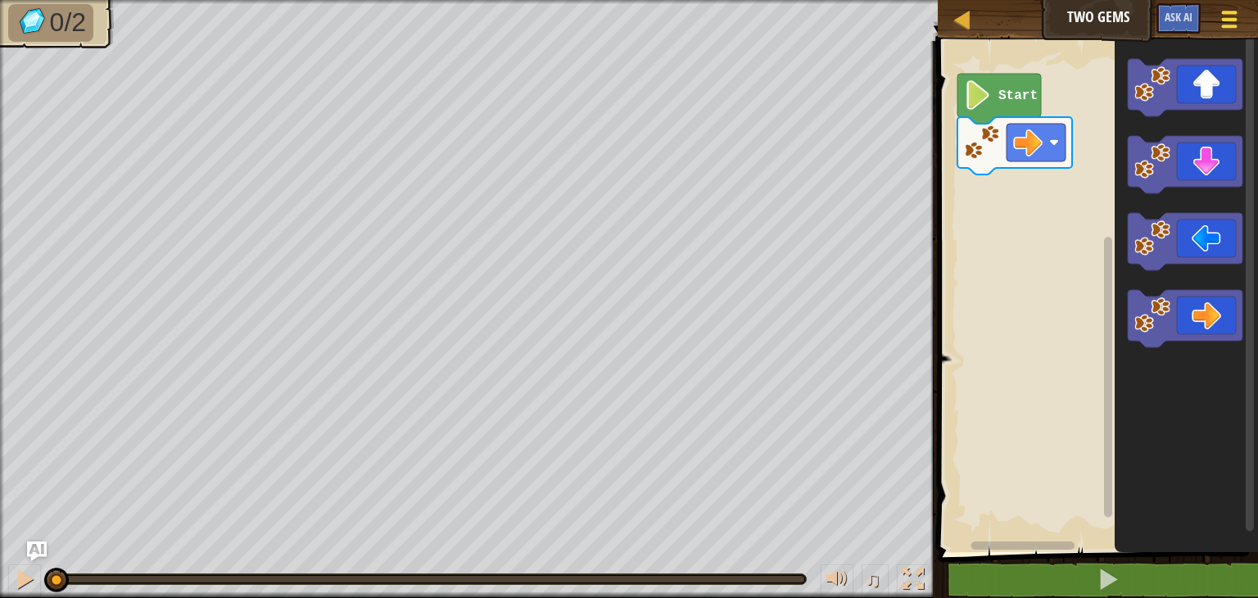
click at [1232, 14] on span at bounding box center [1230, 12] width 16 height 3
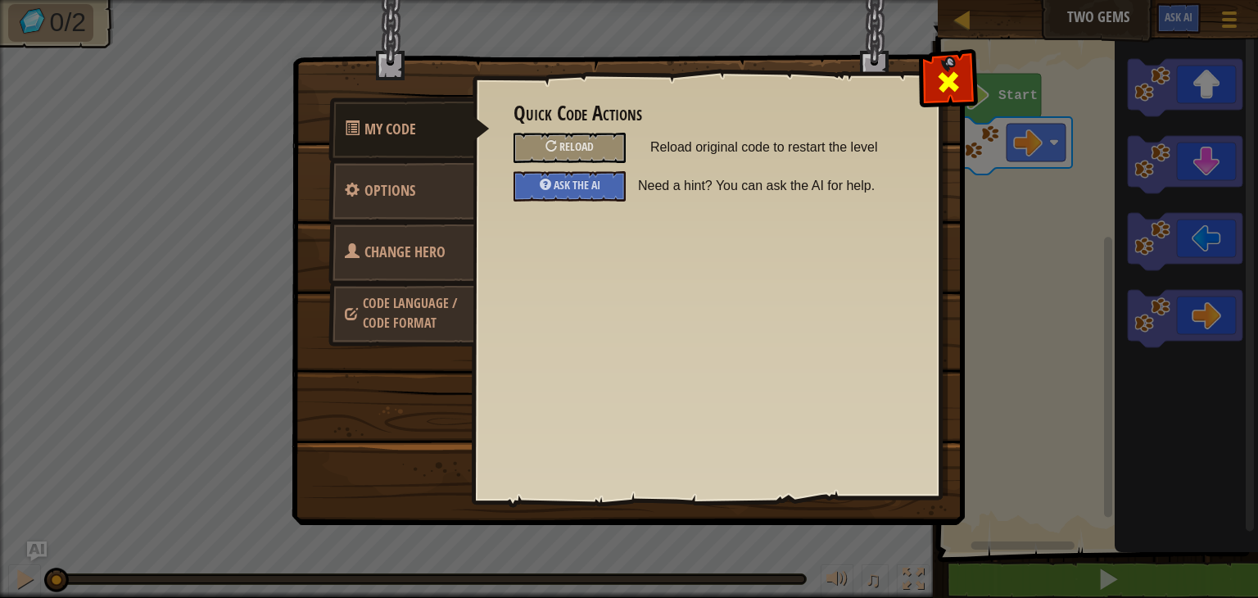
click at [947, 86] on span at bounding box center [948, 82] width 26 height 26
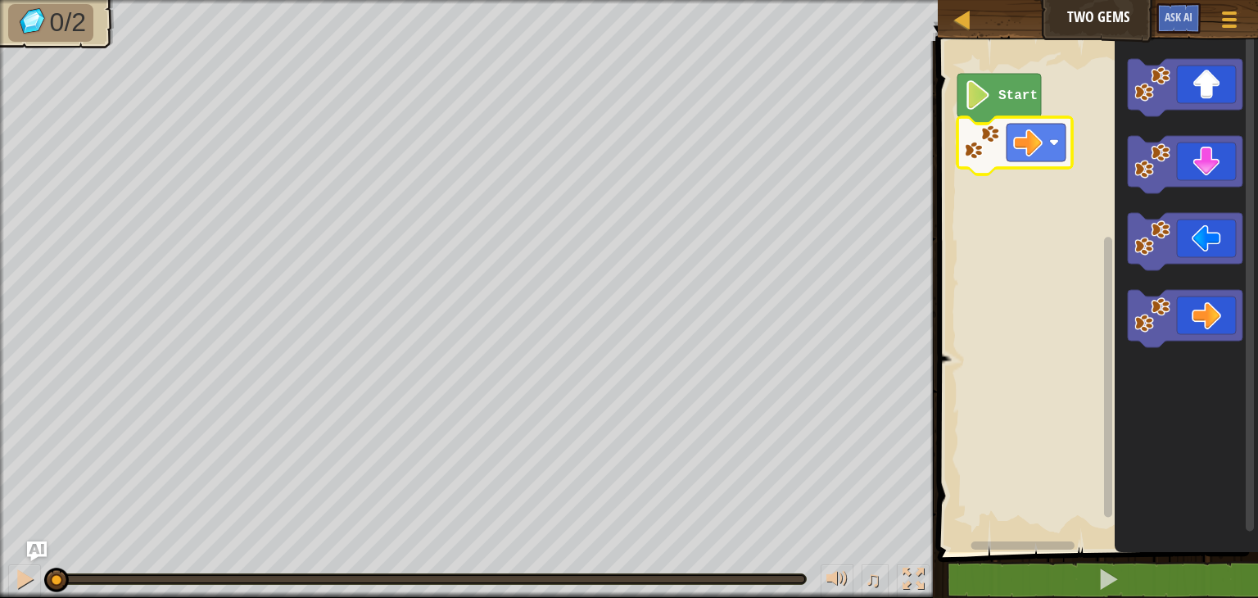
click at [1047, 147] on rect "Blockly Workspace" at bounding box center [1036, 143] width 59 height 38
click at [996, 100] on icon "Blockly Workspace" at bounding box center [1000, 99] width 84 height 50
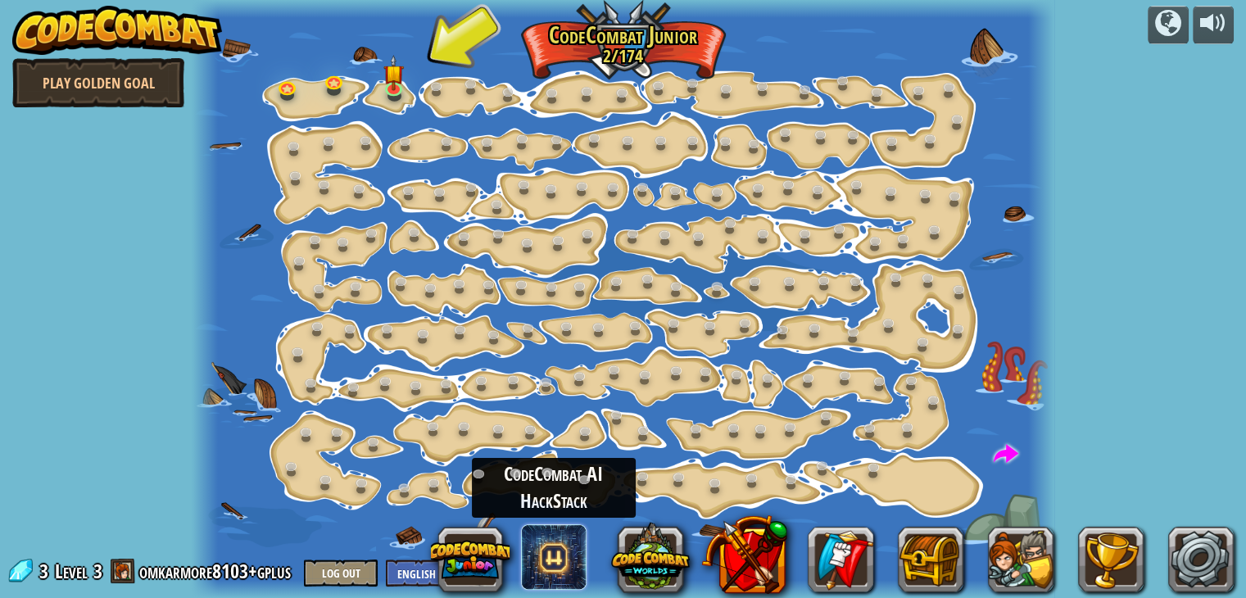
click at [555, 541] on span at bounding box center [554, 557] width 66 height 66
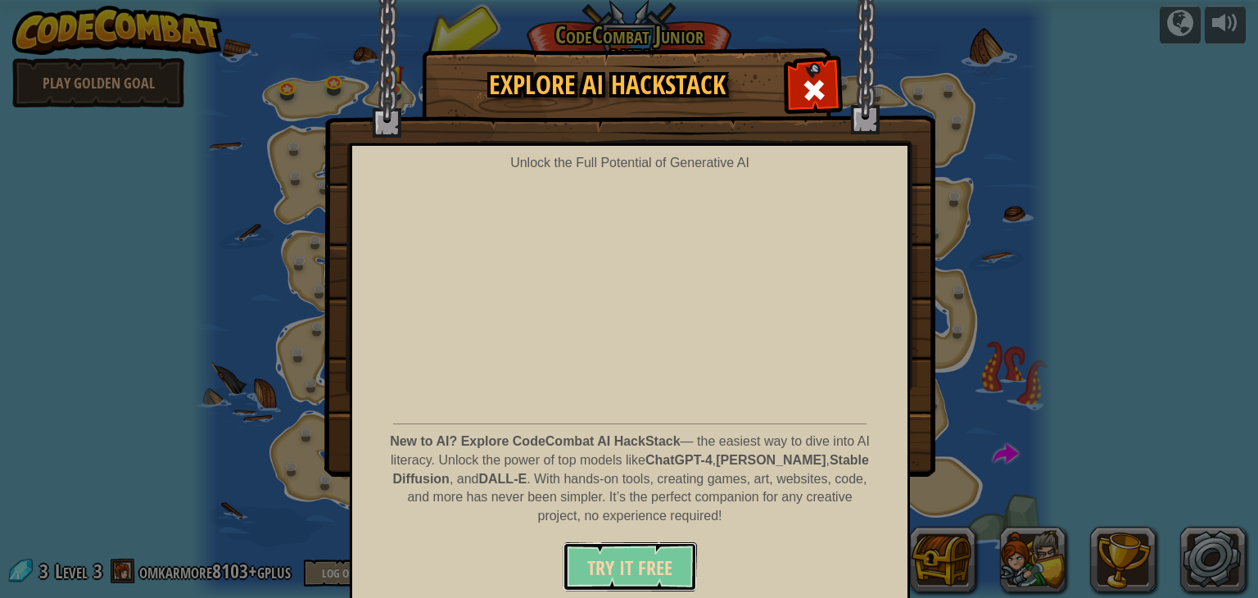
click at [616, 555] on span "Try It Free" at bounding box center [629, 568] width 85 height 26
